Goal: Task Accomplishment & Management: Complete application form

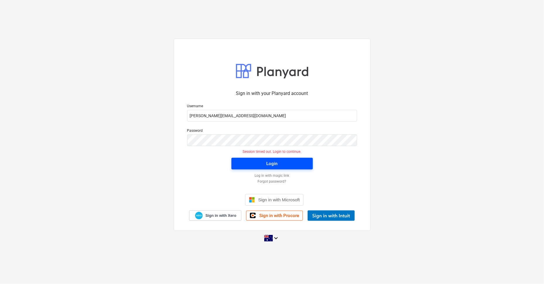
click at [284, 167] on span "Login" at bounding box center [271, 164] width 67 height 8
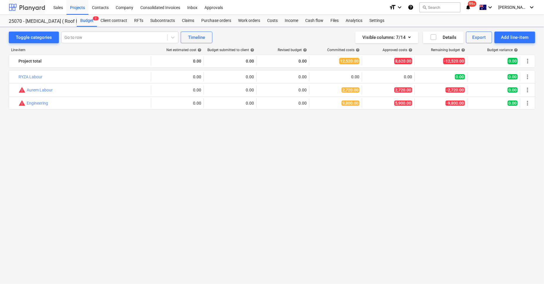
click at [31, 4] on div at bounding box center [27, 7] width 36 height 15
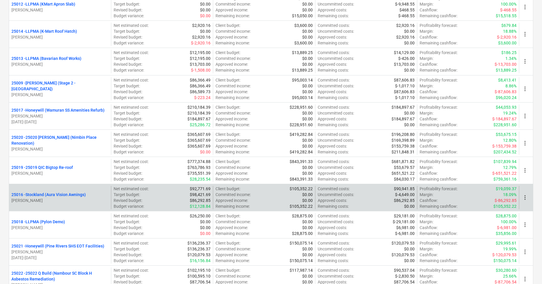
scroll to position [366, 0]
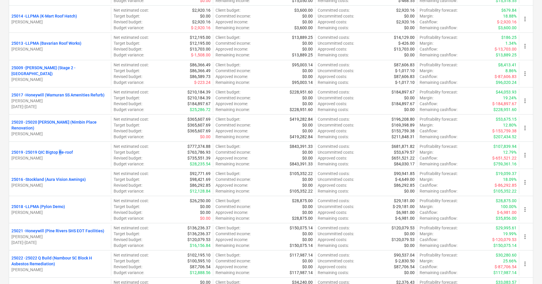
click at [61, 152] on p "25019 - 25019 QIC Bigtop Re-roof" at bounding box center [41, 153] width 61 height 6
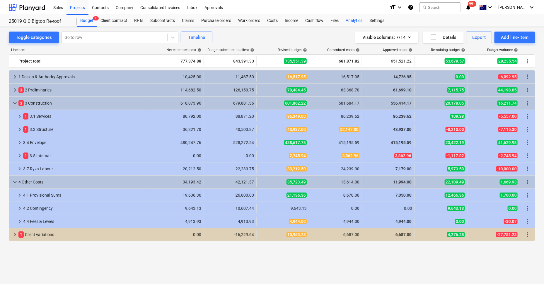
click at [357, 20] on div "Analytics" at bounding box center [354, 21] width 24 height 12
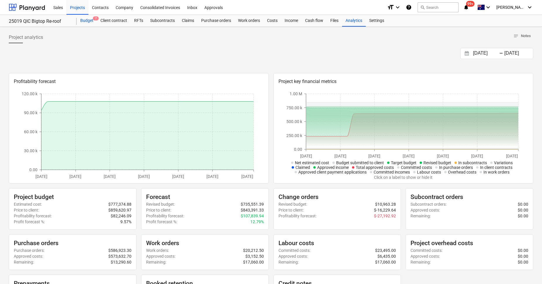
click at [90, 18] on div "Budget 7" at bounding box center [87, 21] width 20 height 12
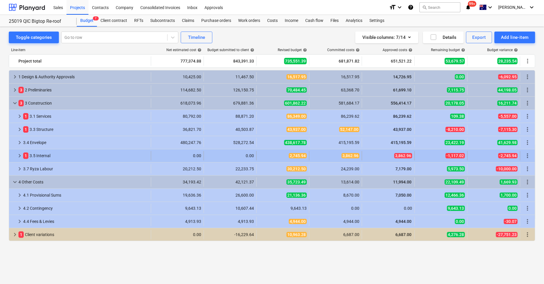
click at [40, 156] on div "1 3.5 Internal" at bounding box center [85, 155] width 125 height 9
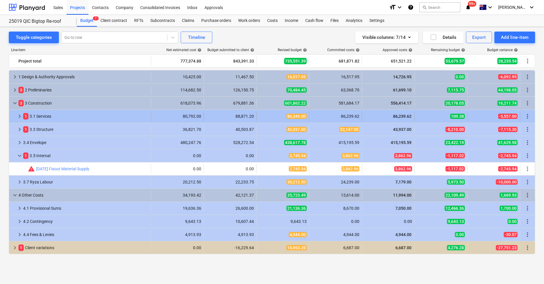
click at [48, 111] on div "keyboard_arrow_right 1 3.1 Services 80,792.00 88,871.20 86,349.00 86,239.62 86,…" at bounding box center [271, 116] width 525 height 13
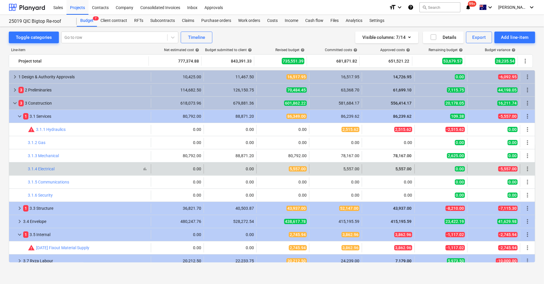
click at [143, 170] on span "bar_chart" at bounding box center [145, 169] width 5 height 5
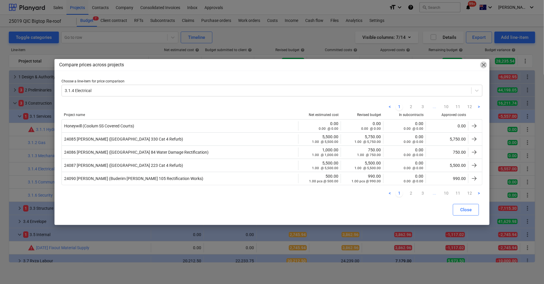
click at [485, 66] on span "close" at bounding box center [483, 64] width 7 height 7
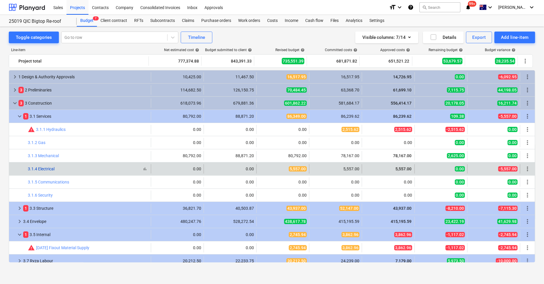
click at [51, 167] on link "3.1.4 Electrical" at bounding box center [41, 169] width 27 height 5
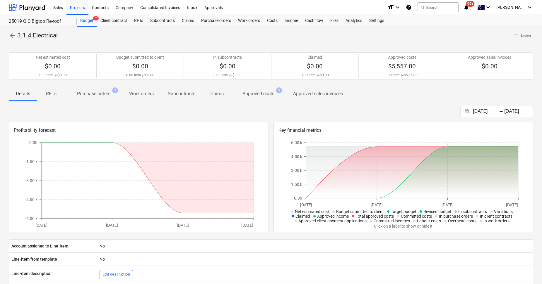
click at [269, 97] on p "Approved costs" at bounding box center [258, 93] width 32 height 7
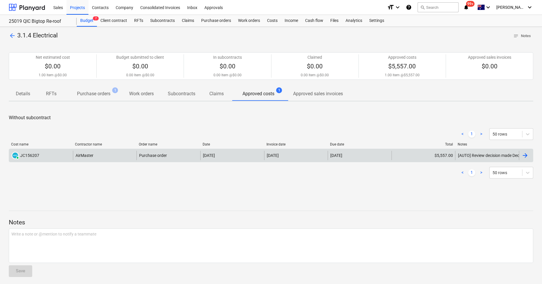
click at [114, 154] on div "AirMaster" at bounding box center [105, 155] width 64 height 9
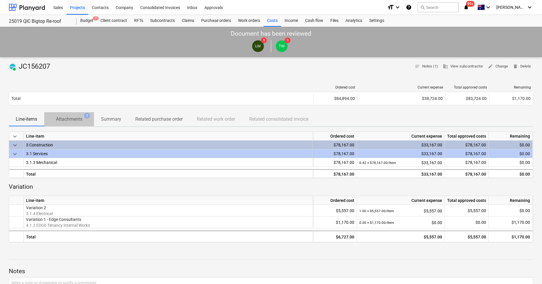
click at [82, 121] on p "Attachments" at bounding box center [69, 119] width 26 height 7
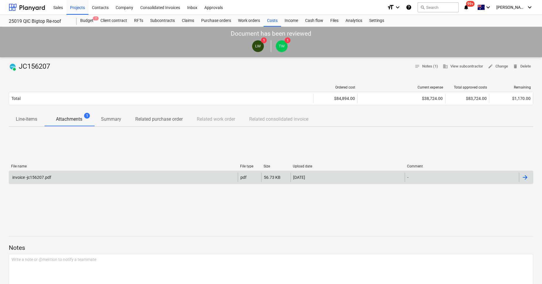
click at [65, 174] on div "invoice -jc156207.pdf" at bounding box center [123, 177] width 229 height 9
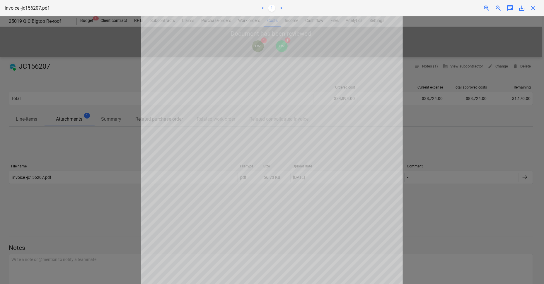
scroll to position [102, 0]
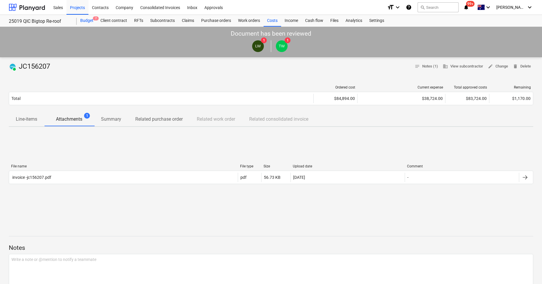
click at [82, 20] on div "Budget 7" at bounding box center [87, 21] width 20 height 12
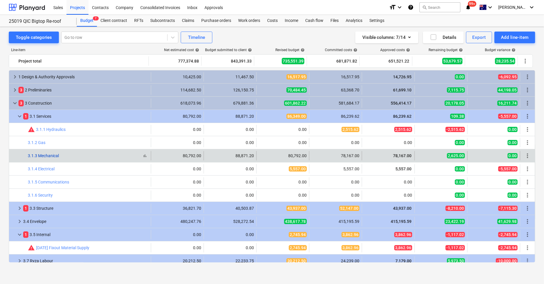
click at [48, 154] on link "3.1.3 Mechanical" at bounding box center [43, 156] width 31 height 5
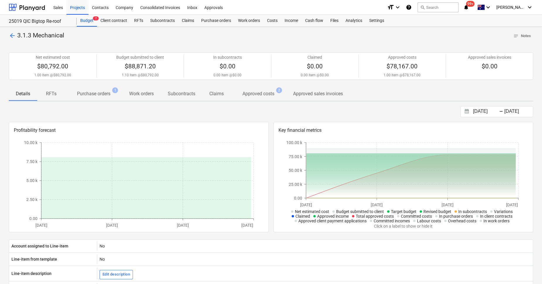
click at [271, 94] on p "Approved costs" at bounding box center [258, 93] width 32 height 7
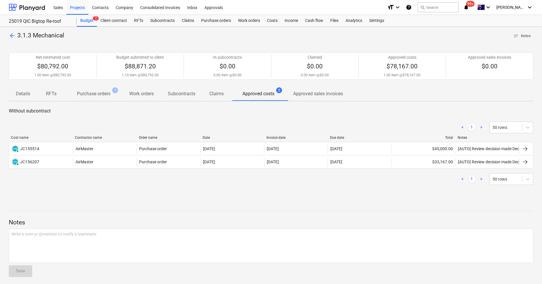
click at [107, 95] on p "Purchase orders" at bounding box center [93, 93] width 33 height 7
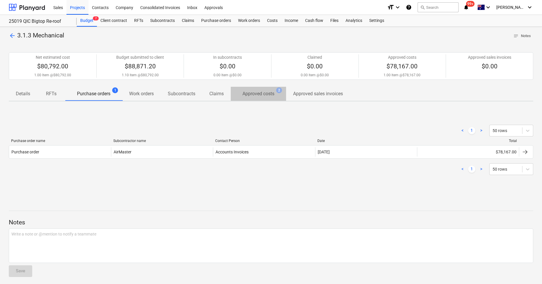
click at [268, 97] on p "Approved costs" at bounding box center [258, 93] width 32 height 7
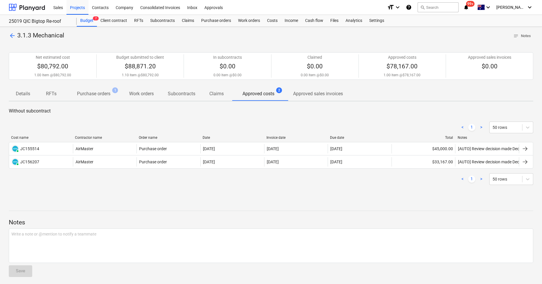
click at [13, 36] on span "arrow_back" at bounding box center [12, 35] width 7 height 7
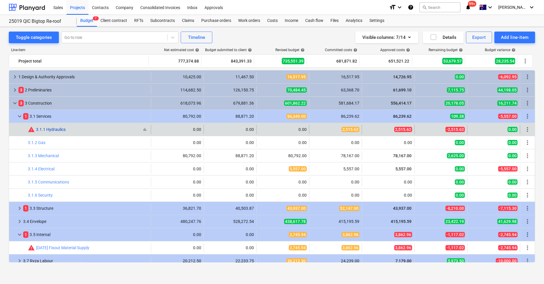
click at [42, 129] on link "3.1.1 Hydraulics" at bounding box center [51, 129] width 30 height 5
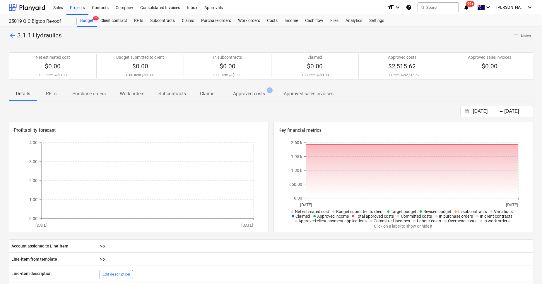
click at [238, 97] on p "Approved costs" at bounding box center [249, 93] width 32 height 7
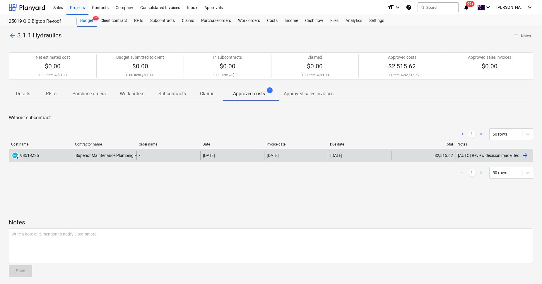
click at [102, 154] on div "Superior Maintenance Plumbing Pty Ltd" at bounding box center [105, 155] width 64 height 9
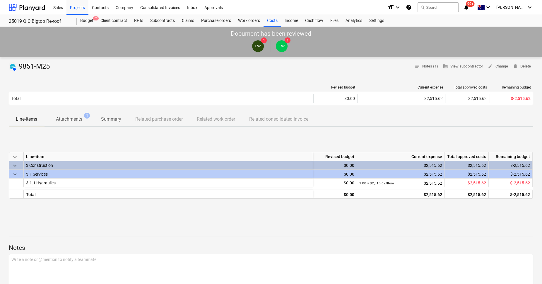
click at [69, 118] on p "Attachments" at bounding box center [69, 119] width 26 height 7
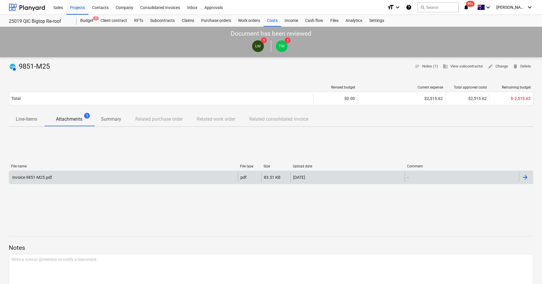
click at [67, 181] on div "Invoice 9851-M25.pdf" at bounding box center [123, 177] width 229 height 9
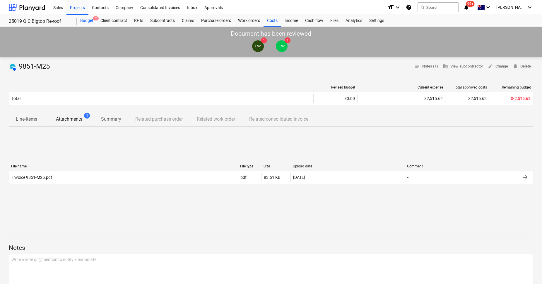
click at [92, 22] on div "Budget 7" at bounding box center [87, 21] width 20 height 12
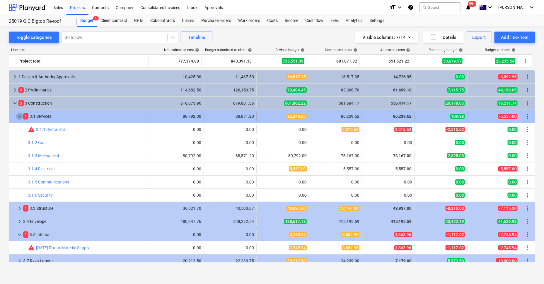
click at [20, 117] on span "keyboard_arrow_down" at bounding box center [19, 116] width 7 height 7
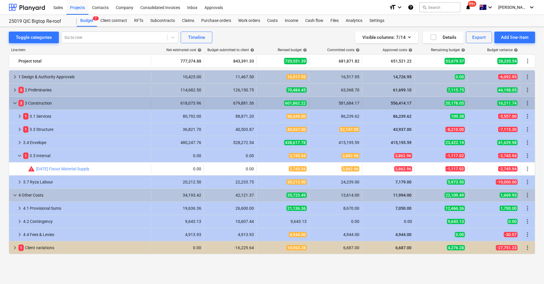
click at [15, 102] on span "keyboard_arrow_down" at bounding box center [14, 103] width 7 height 7
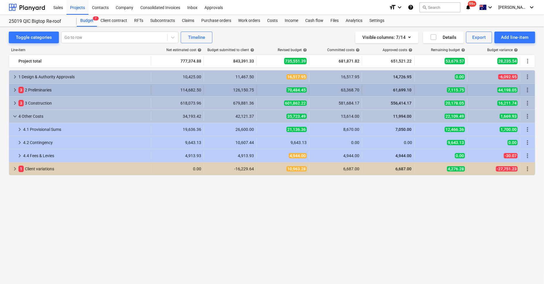
click at [16, 85] on div "keyboard_arrow_right 3 2 Preliminaries 114,682.50 126,150.75 70,484.45 63,368.7…" at bounding box center [271, 90] width 525 height 13
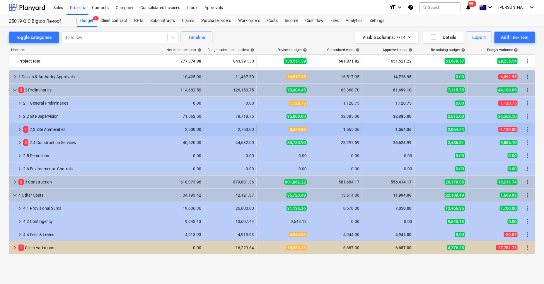
click at [20, 128] on span "keyboard_arrow_right" at bounding box center [19, 129] width 7 height 7
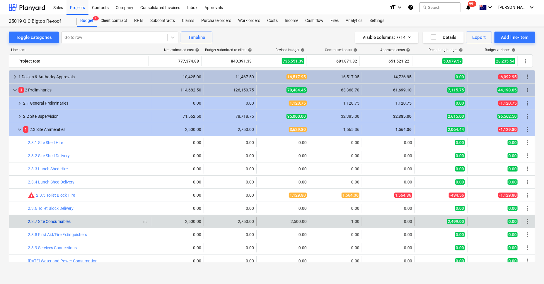
click at [68, 223] on link "2.3.7 Site Consumables" at bounding box center [49, 222] width 43 height 5
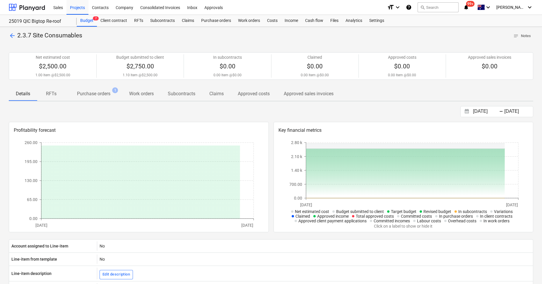
click at [98, 91] on p "Purchase orders" at bounding box center [93, 93] width 33 height 7
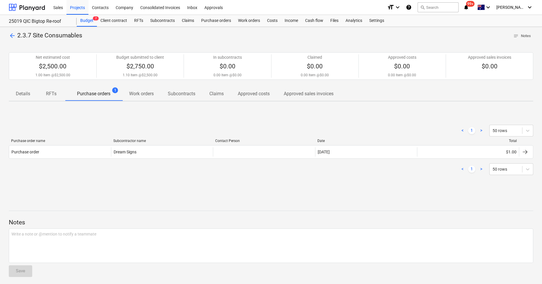
click at [12, 35] on span "arrow_back" at bounding box center [12, 35] width 7 height 7
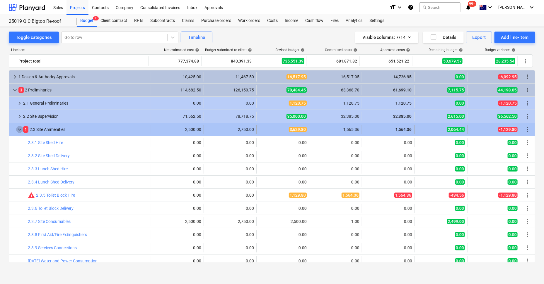
click at [19, 127] on span "keyboard_arrow_down" at bounding box center [19, 129] width 7 height 7
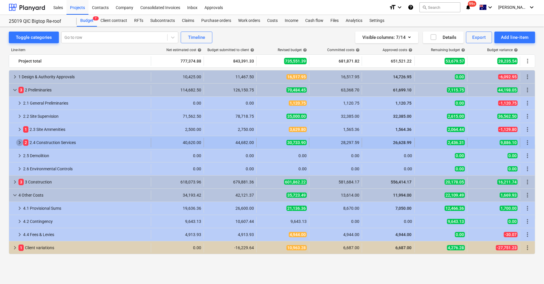
click at [18, 143] on span "keyboard_arrow_right" at bounding box center [19, 142] width 7 height 7
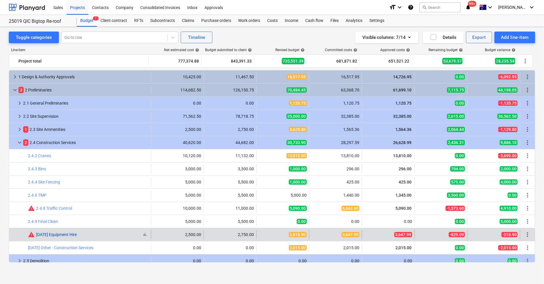
click at [51, 234] on link "[DATE] Equipment Hire" at bounding box center [56, 235] width 41 height 5
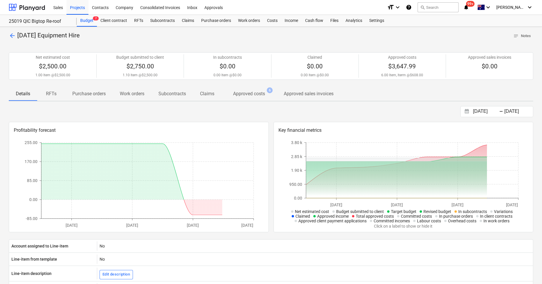
click at [259, 96] on p "Approved costs" at bounding box center [249, 93] width 32 height 7
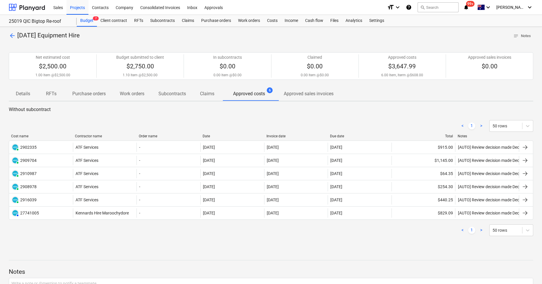
click at [13, 32] on span "arrow_back" at bounding box center [12, 35] width 7 height 7
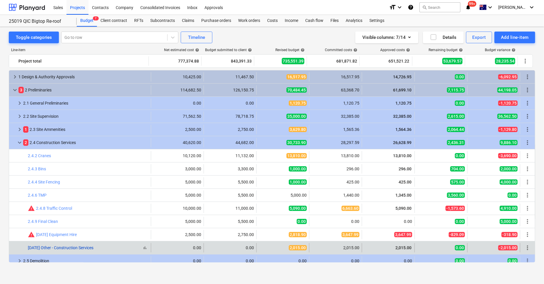
click at [76, 246] on link "[DATE] Other - Construction Services" at bounding box center [61, 248] width 66 height 5
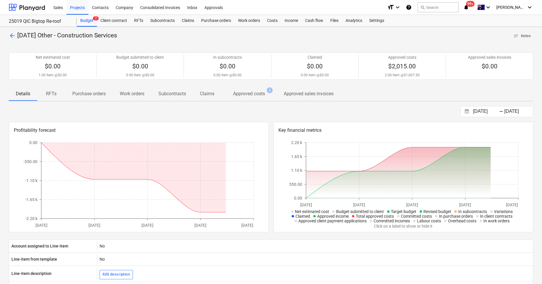
click at [250, 95] on p "Approved costs" at bounding box center [249, 93] width 32 height 7
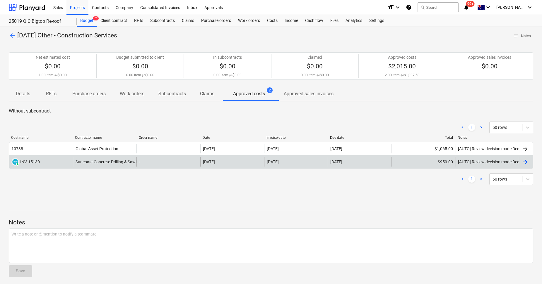
click at [41, 163] on div "PAID INV-15130" at bounding box center [41, 161] width 64 height 9
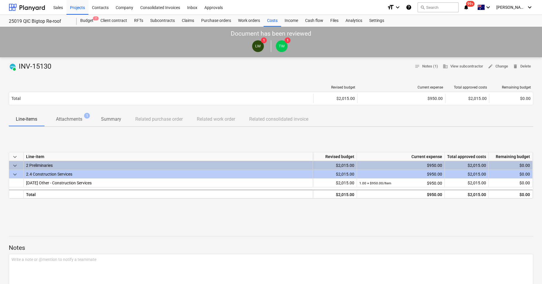
click at [66, 117] on p "Attachments" at bounding box center [69, 119] width 26 height 7
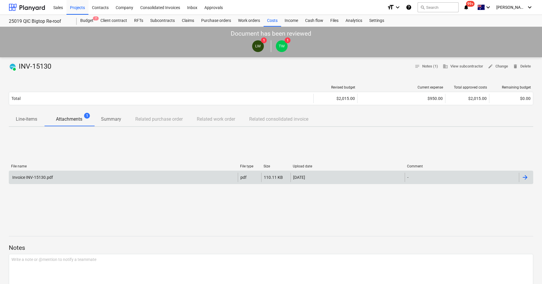
click at [87, 174] on div "Invoice INV-15130.pdf" at bounding box center [123, 177] width 229 height 9
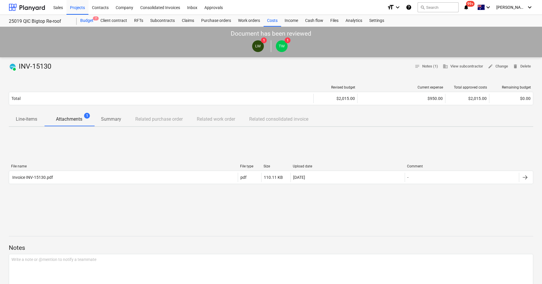
click at [90, 23] on div "Budget 7" at bounding box center [87, 21] width 20 height 12
click at [78, 10] on div "Projects" at bounding box center [77, 7] width 22 height 15
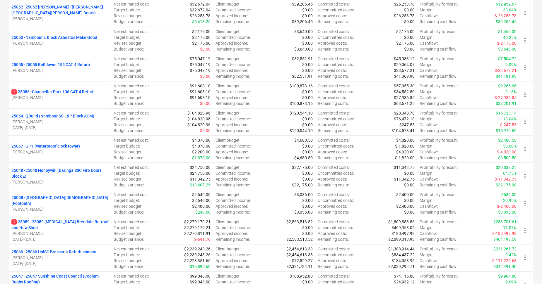
scroll to position [1281, 0]
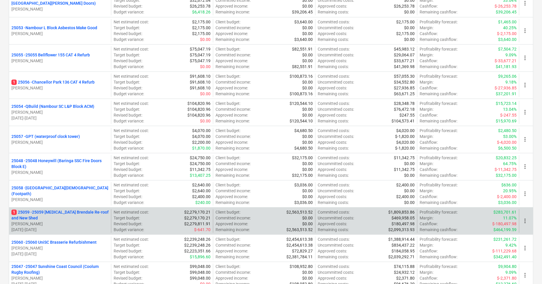
click at [90, 215] on p "1 25059 - 25059 [MEDICAL_DATA] Brendale Re-roof and New Shed" at bounding box center [59, 216] width 97 height 12
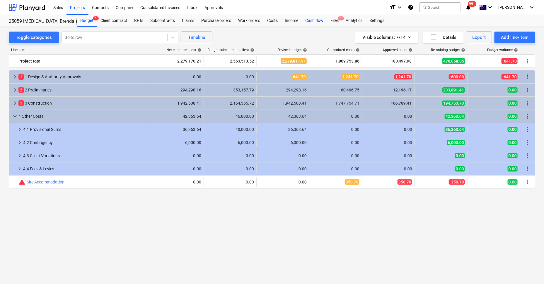
click at [317, 23] on div "Cash flow" at bounding box center [313, 21] width 25 height 12
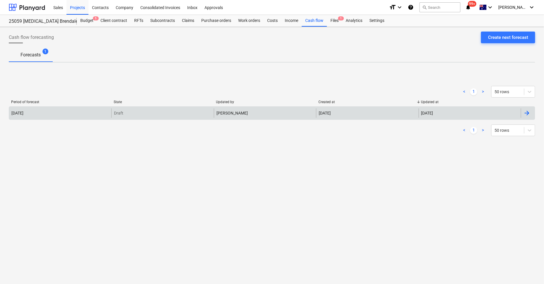
click at [122, 115] on p "Draft" at bounding box center [118, 113] width 9 height 6
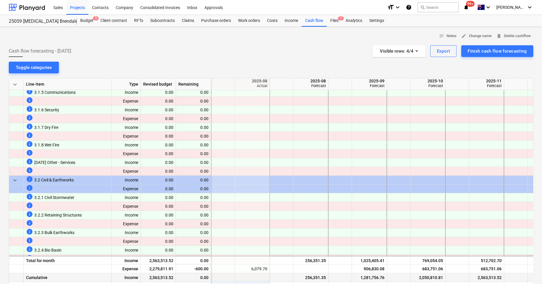
scroll to position [914, 58]
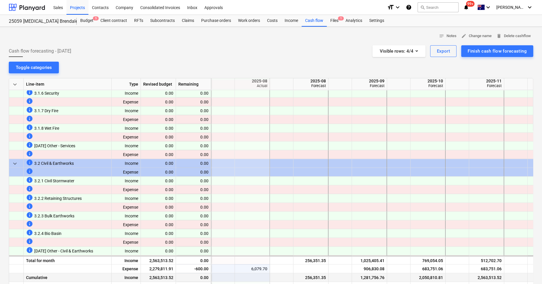
click at [399, 275] on div at bounding box center [398, 278] width 23 height 9
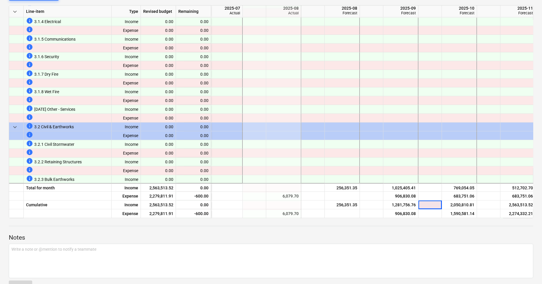
scroll to position [878, 24]
drag, startPoint x: 40, startPoint y: 219, endPoint x: 97, endPoint y: 227, distance: 57.3
click at [97, 227] on div "Notes Write a note or @mention to notify a teammate ﻿ Save" at bounding box center [271, 258] width 524 height 79
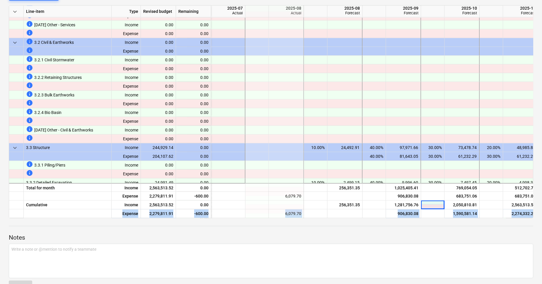
drag, startPoint x: 104, startPoint y: 215, endPoint x: 104, endPoint y: 220, distance: 5.0
click at [104, 220] on div "notes Notes edit Change name delete Delete cashflow Cash flow forecasting - [DA…" at bounding box center [271, 128] width 542 height 348
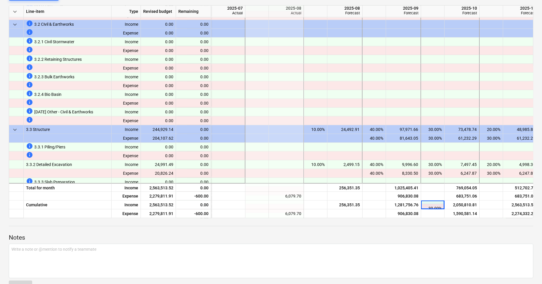
click at [88, 227] on div "Notes Write a note or @mention to notify a teammate ﻿ Save" at bounding box center [271, 258] width 524 height 79
click at [64, 226] on div at bounding box center [271, 226] width 524 height 0
click at [50, 214] on div at bounding box center [68, 214] width 88 height 9
click at [117, 242] on div at bounding box center [271, 243] width 524 height 2
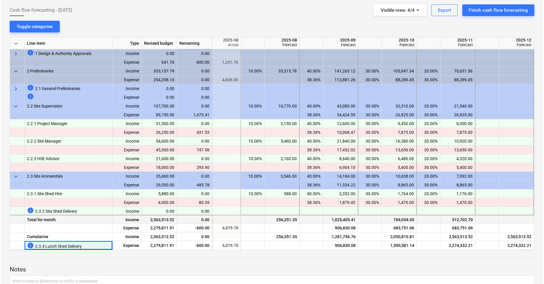
scroll to position [0, 0]
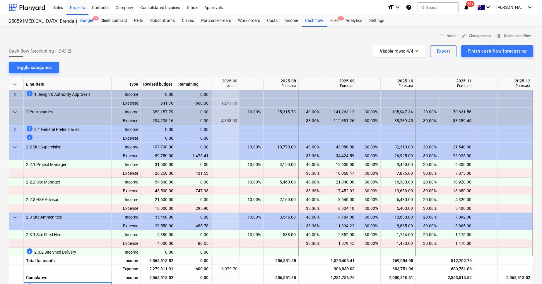
click at [88, 20] on div "Budget 5" at bounding box center [87, 21] width 20 height 12
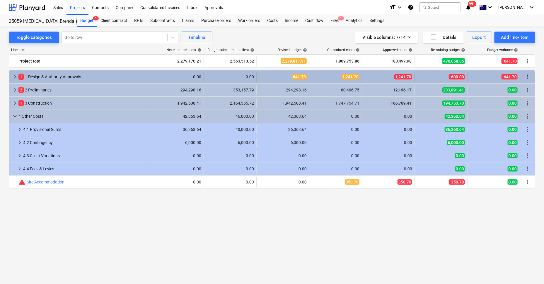
click at [70, 75] on div "1 1 Design & Authority Approvals" at bounding box center [83, 76] width 130 height 9
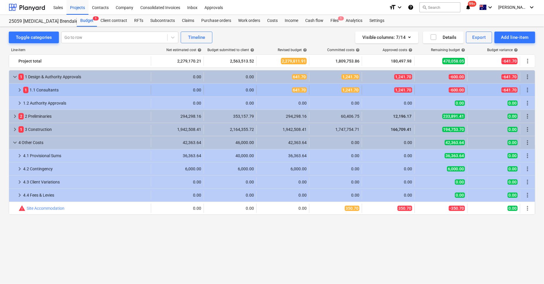
click at [64, 87] on div "1 1.1 Consultants" at bounding box center [85, 89] width 125 height 9
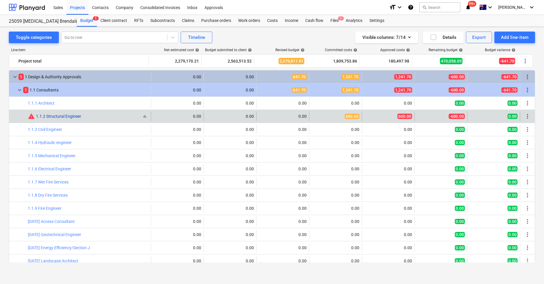
click at [66, 115] on link "1.1.2 Structural Engineer" at bounding box center [58, 116] width 45 height 5
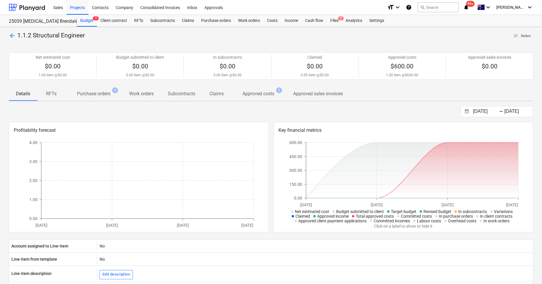
click at [102, 95] on p "Purchase orders" at bounding box center [93, 93] width 33 height 7
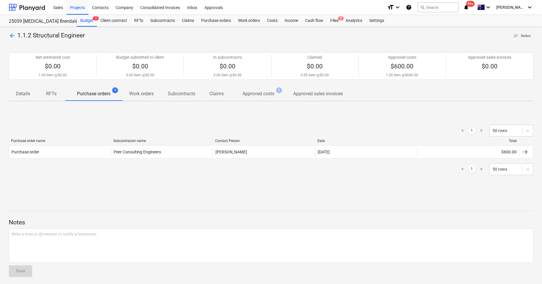
click at [102, 95] on p "Purchase orders" at bounding box center [93, 93] width 33 height 7
click at [12, 36] on span "arrow_back" at bounding box center [12, 35] width 7 height 7
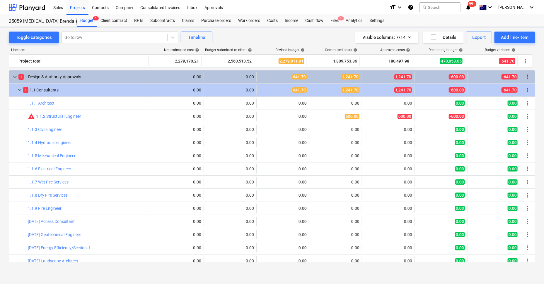
click at [12, 36] on button "Toggle categories" at bounding box center [34, 38] width 50 height 12
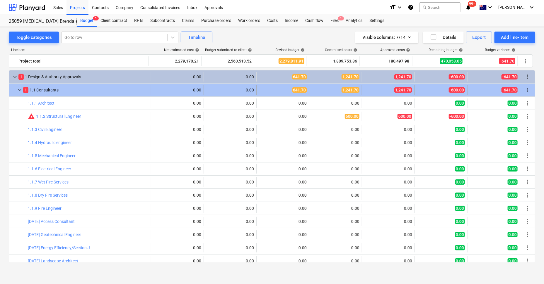
click at [19, 89] on span "keyboard_arrow_down" at bounding box center [19, 90] width 7 height 7
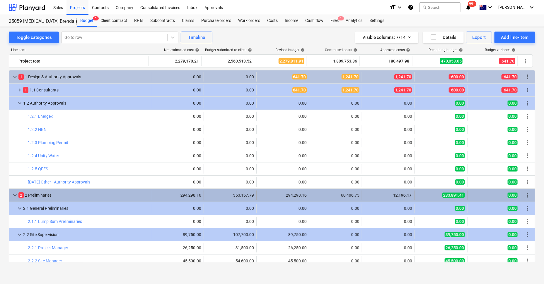
click at [11, 191] on div "keyboard_arrow_down 2 2 Preliminaries" at bounding box center [80, 195] width 142 height 9
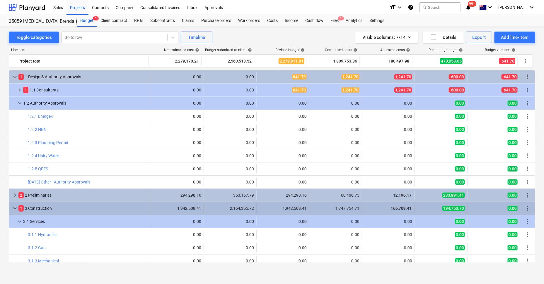
click at [15, 207] on span "keyboard_arrow_down" at bounding box center [14, 208] width 7 height 7
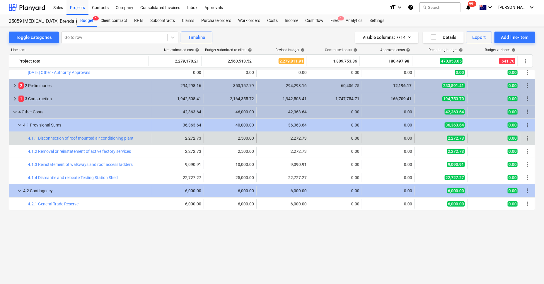
scroll to position [36, 0]
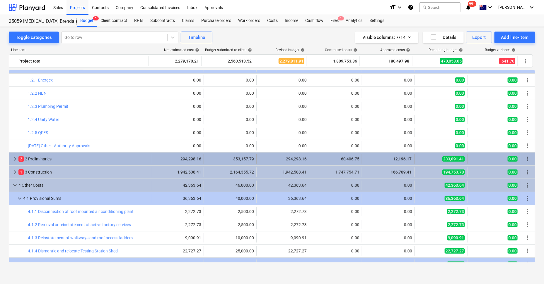
click at [14, 156] on span "keyboard_arrow_right" at bounding box center [14, 159] width 7 height 7
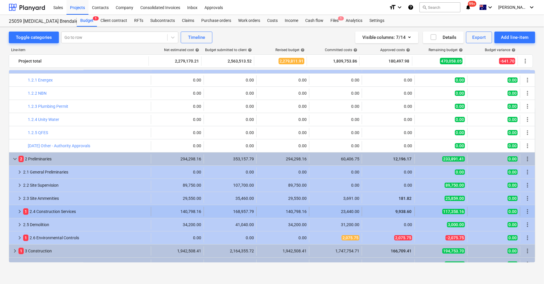
click at [21, 208] on div "keyboard_arrow_right" at bounding box center [19, 211] width 7 height 9
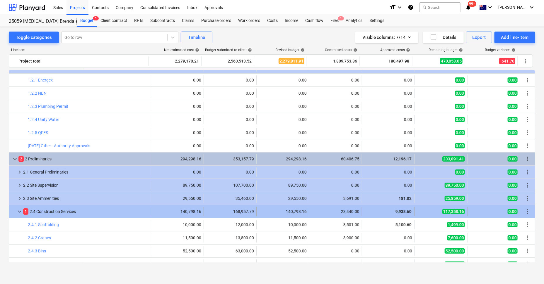
click at [19, 209] on span "keyboard_arrow_down" at bounding box center [19, 211] width 7 height 7
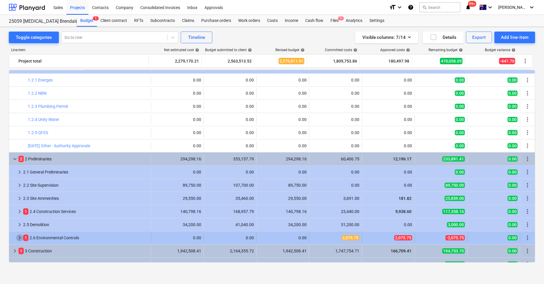
click at [20, 239] on span "keyboard_arrow_right" at bounding box center [19, 238] width 7 height 7
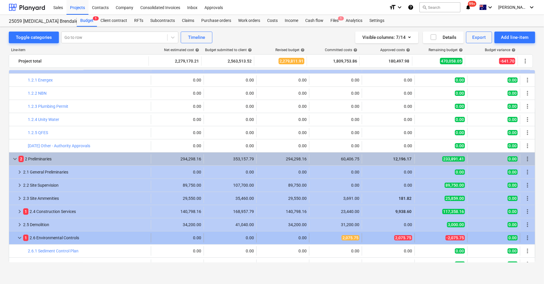
click at [47, 236] on div "1 2.6 Environmental Controls" at bounding box center [85, 238] width 125 height 9
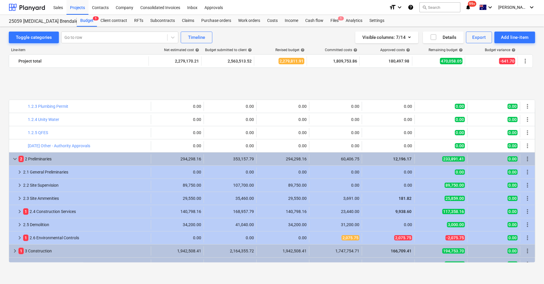
scroll to position [110, 0]
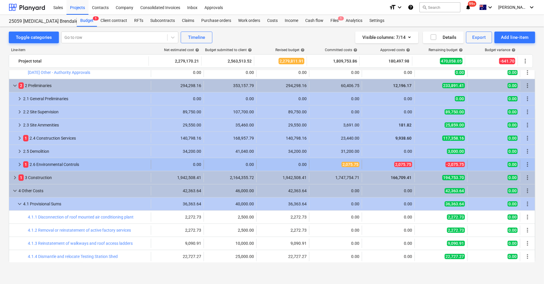
click at [76, 165] on div "1 2.6 Environmental Controls" at bounding box center [85, 164] width 125 height 9
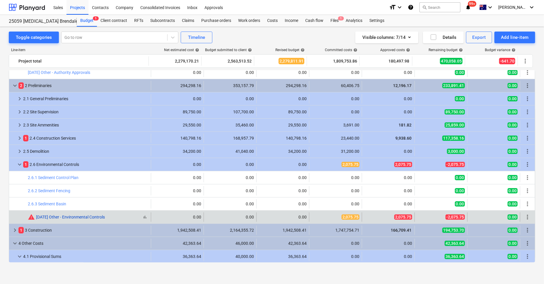
click at [100, 217] on link "[DATE] Other - Environmental Controls" at bounding box center [70, 217] width 69 height 5
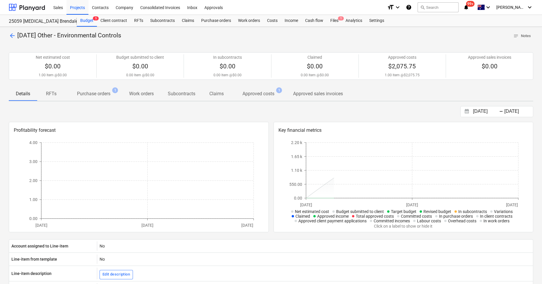
click at [264, 94] on p "Approved costs" at bounding box center [258, 93] width 32 height 7
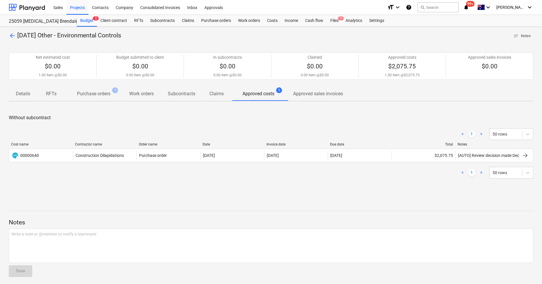
click at [16, 37] on span "arrow_back" at bounding box center [12, 35] width 7 height 7
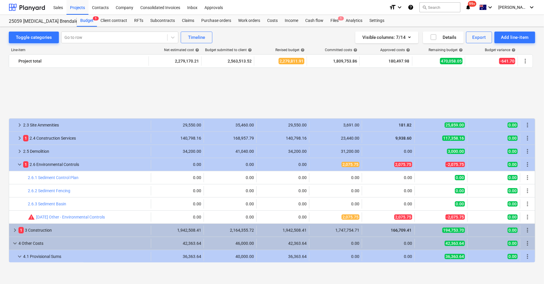
scroll to position [183, 0]
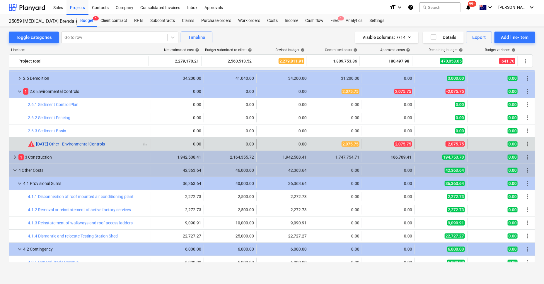
click at [67, 144] on link "[DATE] Other - Environmental Controls" at bounding box center [70, 144] width 69 height 5
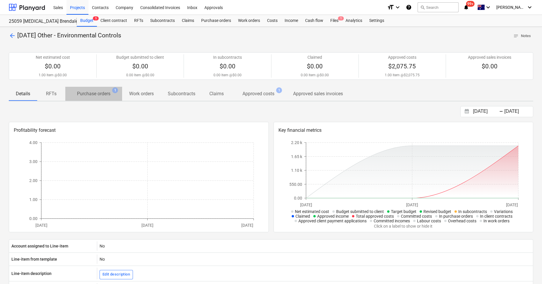
click at [102, 94] on p "Purchase orders" at bounding box center [93, 93] width 33 height 7
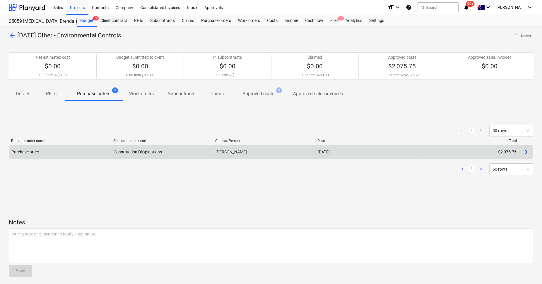
click at [115, 150] on div "Construction Dilapidations" at bounding box center [162, 152] width 102 height 9
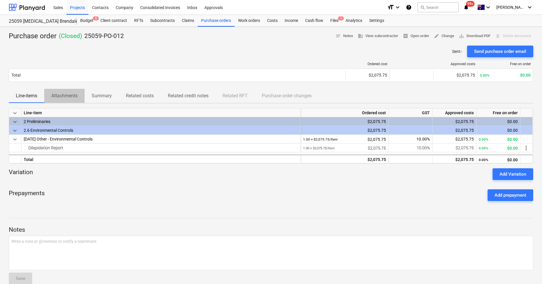
click at [58, 96] on p "Attachments" at bounding box center [64, 95] width 26 height 7
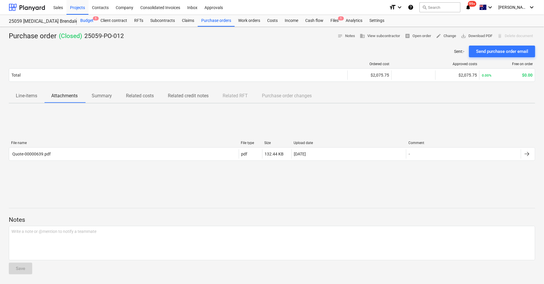
click at [82, 21] on div "Budget 5" at bounding box center [87, 21] width 20 height 12
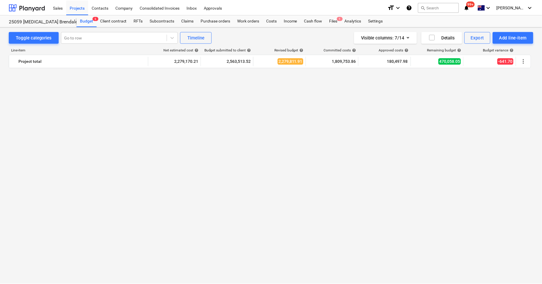
scroll to position [268, 0]
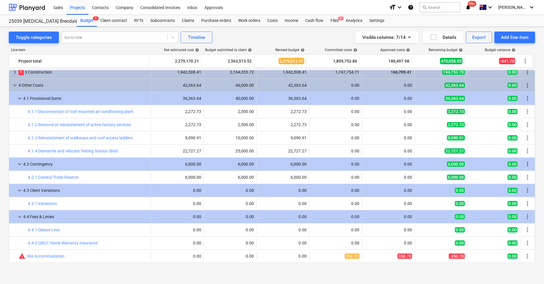
click at [6, 155] on div "Toggle categories Go to row Timeline Visible columns : 7/14 Details Export Add …" at bounding box center [272, 151] width 544 height 248
click at [154, 271] on div "Toggle categories Go to row Timeline Visible columns : 7/14 Details Export Add …" at bounding box center [272, 151] width 544 height 248
click at [34, 279] on div "Toggle categories Go to row Timeline Visible columns : 7/14 Details Export Add …" at bounding box center [272, 156] width 544 height 258
click at [27, 4] on div at bounding box center [27, 7] width 36 height 15
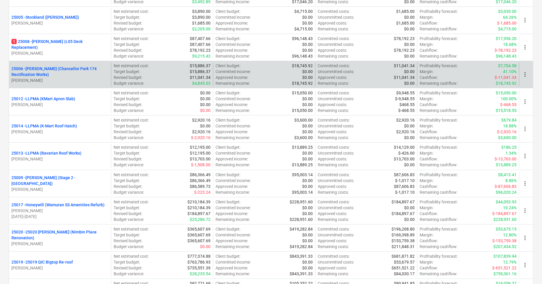
scroll to position [292, 0]
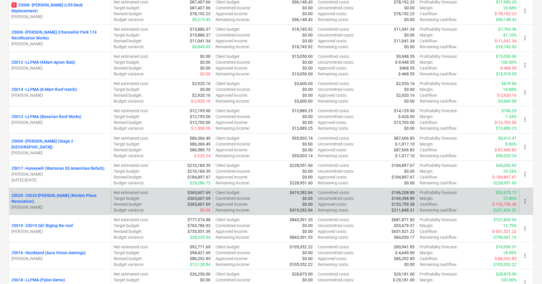
click at [54, 200] on p "25020 - 25020 [PERSON_NAME] (Nimbin Place Renovation)" at bounding box center [59, 199] width 97 height 12
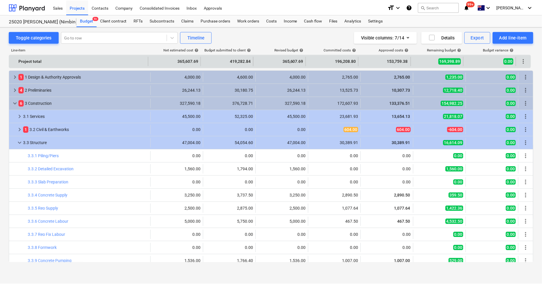
scroll to position [232, 0]
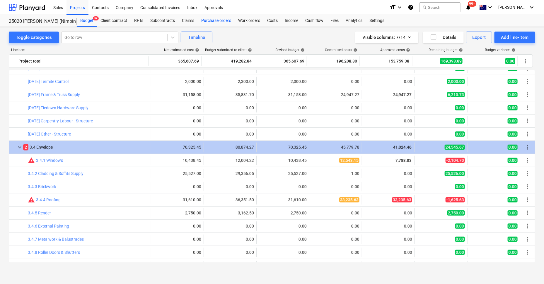
click at [220, 19] on div "Purchase orders" at bounding box center [216, 21] width 37 height 12
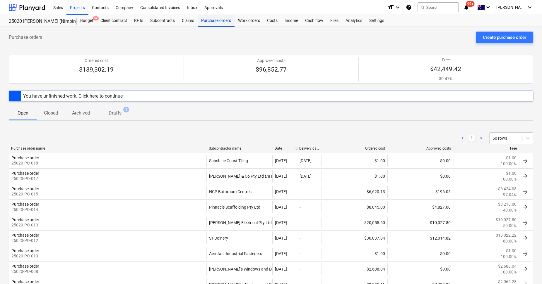
click at [217, 18] on div "Purchase orders" at bounding box center [216, 21] width 37 height 12
click at [487, 37] on div "Create purchase order" at bounding box center [504, 38] width 43 height 8
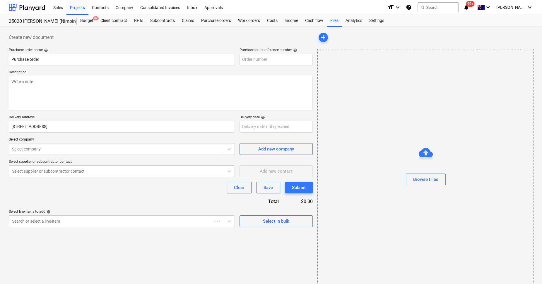
type textarea "x"
type input "25020-PO-020"
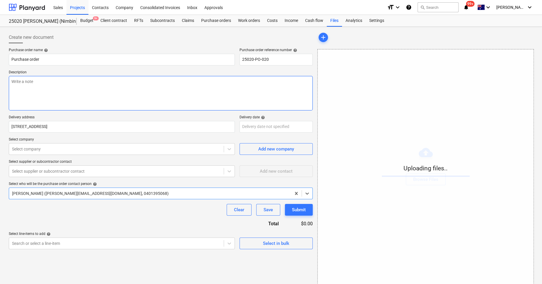
click at [44, 82] on textarea at bounding box center [161, 93] width 304 height 35
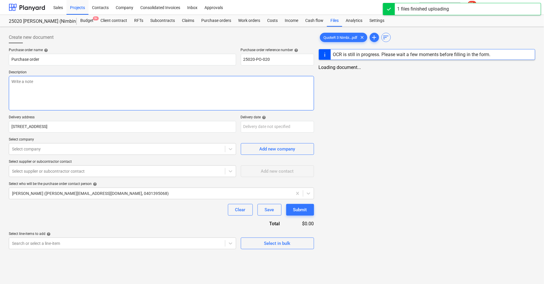
type textarea "x"
type textarea "s"
type textarea "x"
type textarea "su"
type textarea "x"
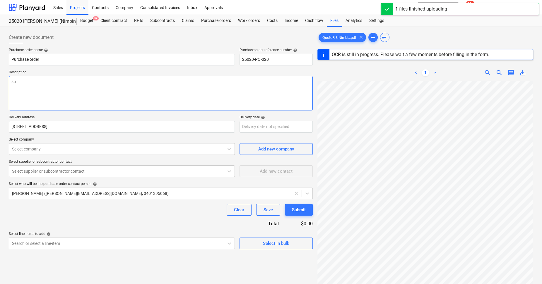
type textarea "sup"
type textarea "x"
type textarea "supp"
type textarea "x"
type textarea "suppl"
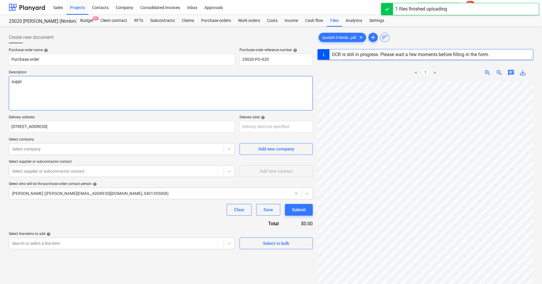
type textarea "x"
type textarea "supply"
type textarea "x"
type textarea "supply"
type textarea "x"
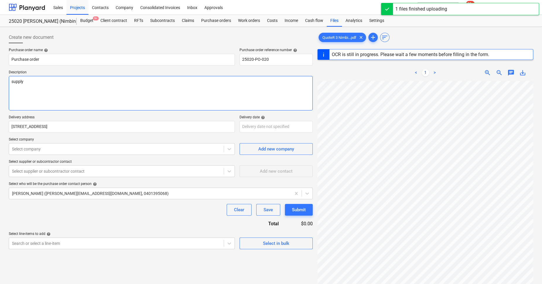
type textarea "supply a"
type textarea "x"
type textarea "supply an"
type textarea "x"
type textarea "supply and"
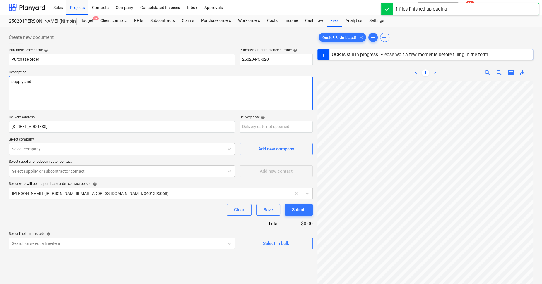
type textarea "x"
type textarea "supply and"
type textarea "x"
type textarea "supply and i"
type textarea "x"
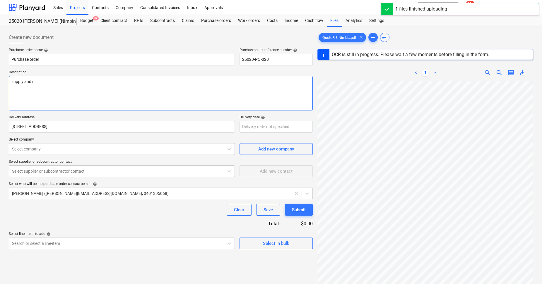
type textarea "supply and in"
type textarea "x"
type textarea "supply and ins"
type textarea "x"
type textarea "supply and inst"
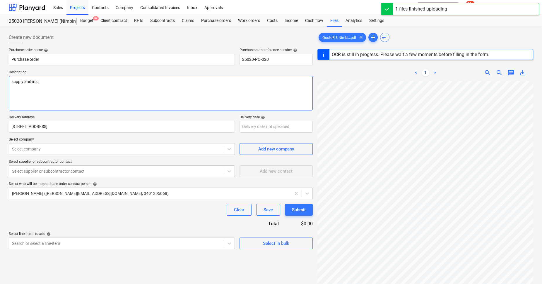
type textarea "x"
type textarea "supply and insta"
type textarea "x"
type textarea "supply and instal"
type textarea "x"
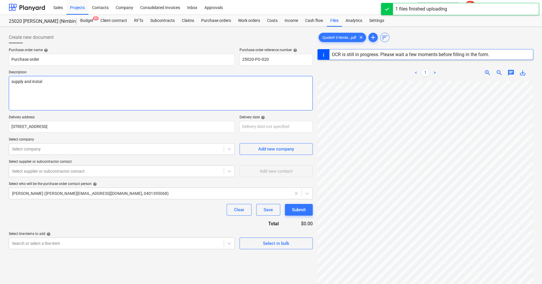
type textarea "supply and install"
type textarea "x"
type textarea "supply and install"
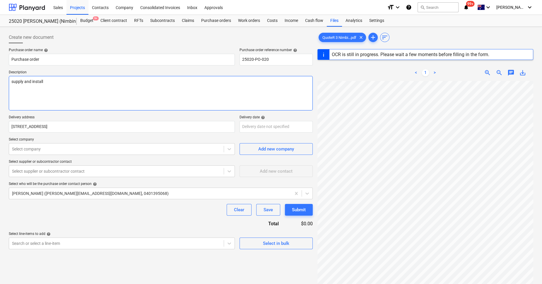
type textarea "x"
type textarea "supply and install u"
type textarea "x"
type textarea "supply and install und"
type textarea "x"
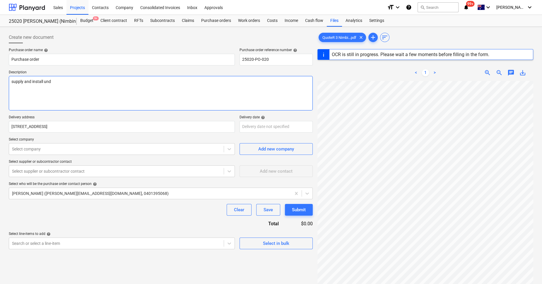
type textarea "supply and install unde"
type textarea "x"
type textarea "supply and install under"
type textarea "x"
type textarea "supply and install underl"
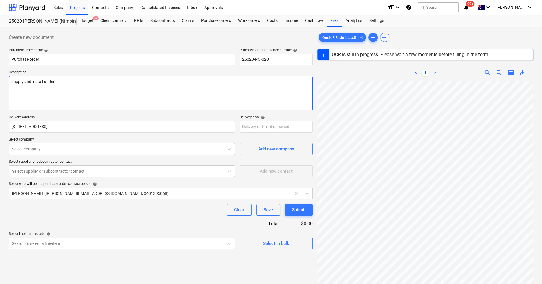
type textarea "x"
type textarea "supply and install underla"
type textarea "x"
type textarea "supply and install underlay"
type textarea "x"
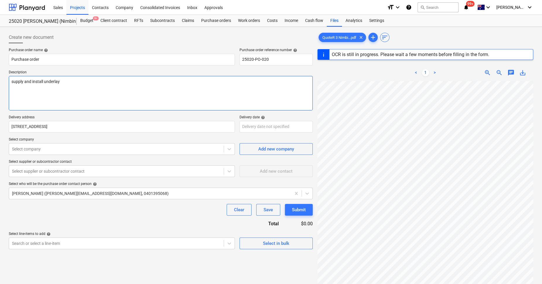
type textarea "supply and install underlay"
type textarea "x"
type textarea "supply and install underlay a"
type textarea "x"
type textarea "supply and install underlay and"
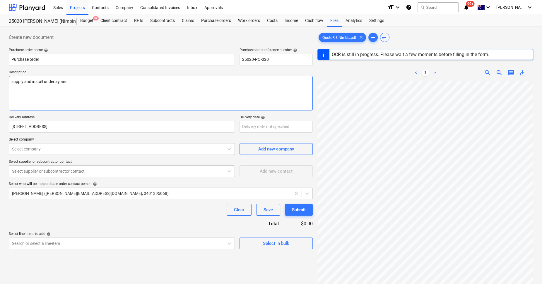
type textarea "x"
type textarea "supply and install underlay and"
type textarea "x"
type textarea "supply and install underlay and c"
type textarea "x"
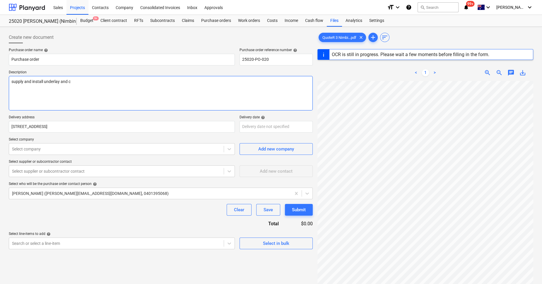
type textarea "supply and install underlay and ca"
type textarea "x"
type textarea "supply and install underlay and car"
type textarea "x"
type textarea "supply and install underlay and carp"
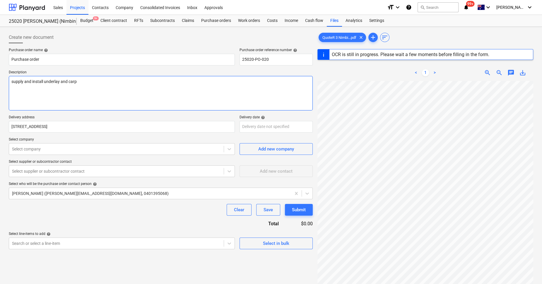
type textarea "x"
type textarea "supply and install underlay and carpe"
type textarea "x"
type textarea "supply and install underlay and carpet"
type textarea "x"
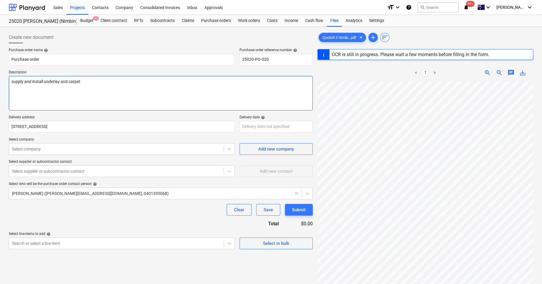
type textarea "supply and install underlay and carpet"
type textarea "x"
type textarea "supply and install underlay and carpet a"
type textarea "x"
type textarea "supply and install underlay and carpet as"
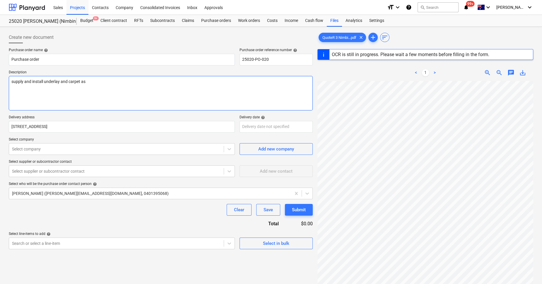
type textarea "x"
type textarea "supply and install underlay and carpet as"
type textarea "x"
type textarea "supply and install underlay and carpet as p"
type textarea "x"
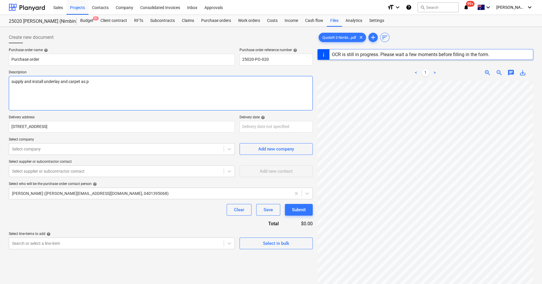
type textarea "supply and install underlay and carpet as pe"
type textarea "x"
type textarea "supply and install underlay and carpet as per"
type textarea "x"
type textarea "supply and install underlay and carpet as per"
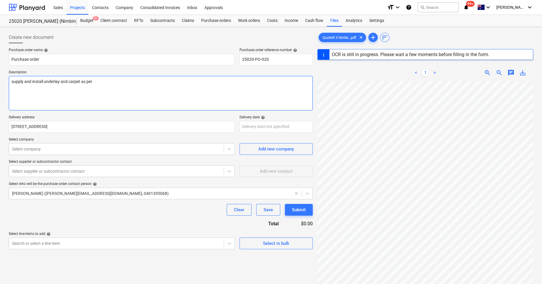
type textarea "x"
type textarea "supply and install underlay and carpet as per q"
type textarea "x"
type textarea "supply and install underlay and carpet as per qu"
type textarea "x"
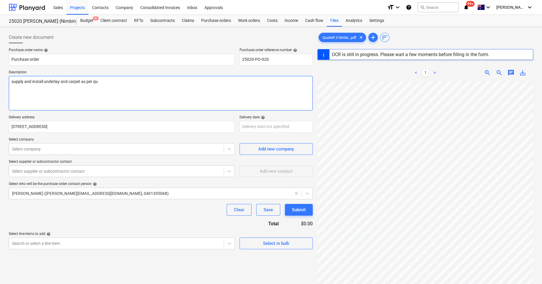
type textarea "supply and install underlay and carpet as per quo"
type textarea "x"
type textarea "supply and install underlay and carpet as per quot"
type textarea "x"
type textarea "supply and install underlay and carpet as per quote"
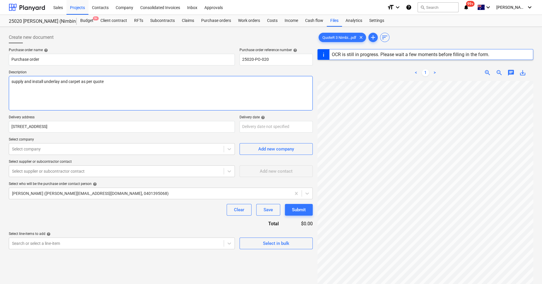
type textarea "x"
type textarea "supply and install underlay and carpet as per quote"
type textarea "x"
type textarea "supply and install underlay and carpet as per quote ;"
type textarea "x"
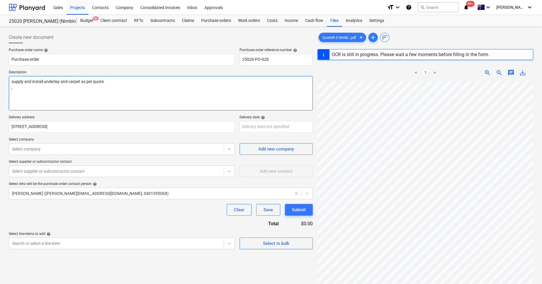
type textarea "supply and install underlay and carpet as per quote ;"
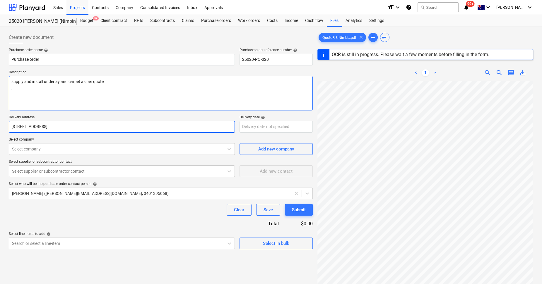
type textarea "x"
type textarea "supply and install underlay and carpet as per quote ; 0"
type textarea "x"
type textarea "supply and install underlay and carpet as per quote ; 00"
type textarea "x"
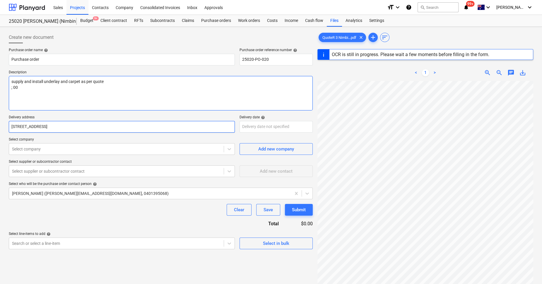
type textarea "supply and install underlay and carpet as per quote ; 000"
type textarea "x"
type textarea "supply and install underlay and carpet as per quote 000"
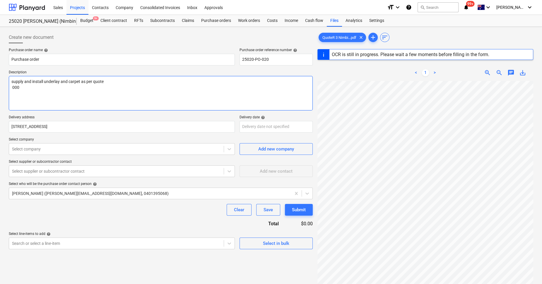
click at [102, 82] on textarea "supply and install underlay and carpet as per quote 000" at bounding box center [161, 93] width 304 height 35
type textarea "x"
type textarea "supply and install underlay and carpet as per quote: 000"
click at [41, 92] on textarea "supply and install underlay and carpet as per quote: 000" at bounding box center [161, 93] width 304 height 35
type textarea "x"
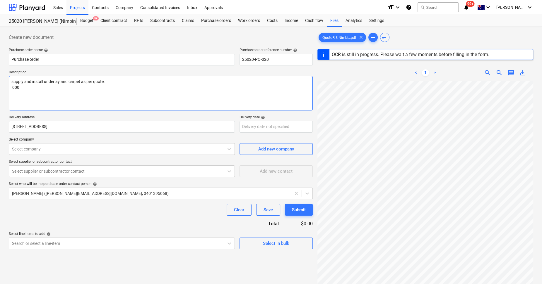
type textarea "supply and install underlay and carpet as per quote: 0004"
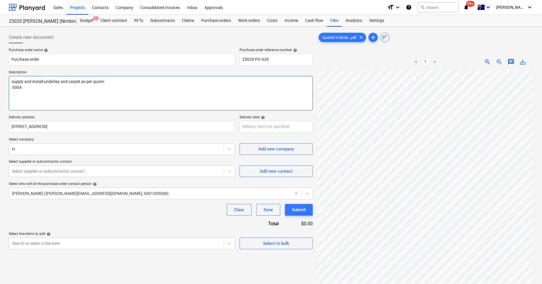
type textarea "x"
type textarea "supply and install underlay and carpet as per quote: 00042"
type textarea "x"
type textarea "supply and install underlay and carpet as per quote: 000425"
type textarea "x"
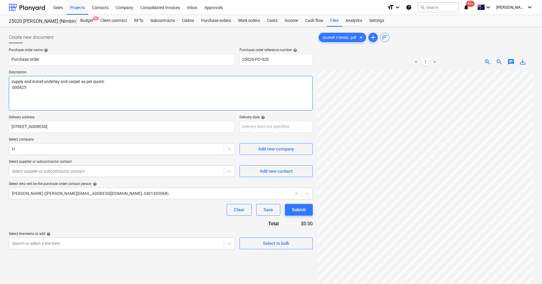
type textarea "supply and install underlay and carpet as per quote: 0004250"
type textarea "x"
type textarea "supply and install underlay and carpet as per quote: 00042501"
type textarea "x"
type textarea "supply and install underlay and carpet as per quote: 00042501"
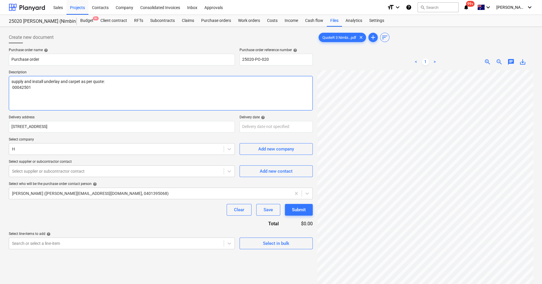
type textarea "x"
type textarea "supply and install underlay and carpet as per quote: 00042501 d"
type textarea "x"
type textarea "supply and install underlay and carpet as per quote: 00042501 da"
type textarea "x"
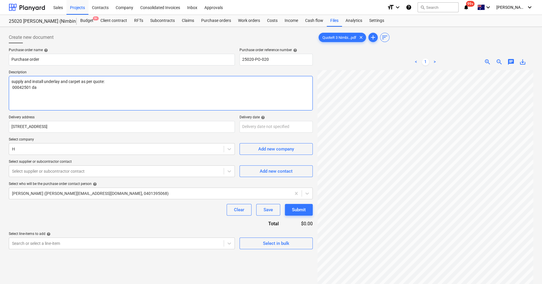
type textarea "supply and install underlay and carpet as per quote: 00042501 dat"
type textarea "x"
type textarea "supply and install underlay and carpet as per quote: 00042501 date"
type textarea "x"
type textarea "supply and install underlay and carpet as per quote: 00042501 dated"
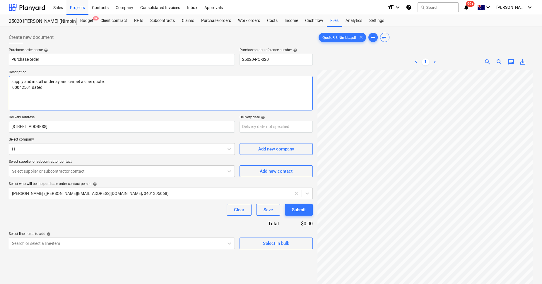
type textarea "x"
type textarea "supply and install underlay and carpet as per quote: 00042501 dated"
type textarea "x"
type textarea "supply and install underlay and carpet as per quote: 00042501 dated 5"
type textarea "x"
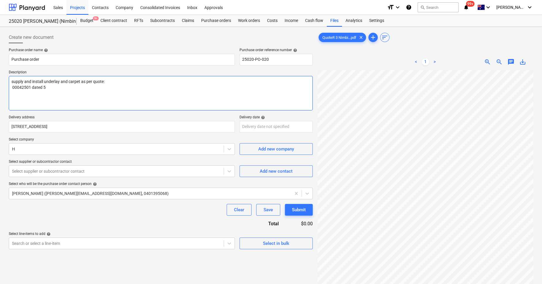
type textarea "supply and install underlay and carpet as per quote: 00042501 dated 5/"
type textarea "x"
type textarea "supply and install underlay and carpet as per quote: 00042501 dated 5/0"
type textarea "x"
type textarea "supply and install underlay and carpet as per quote: 00042501 dated 5/09"
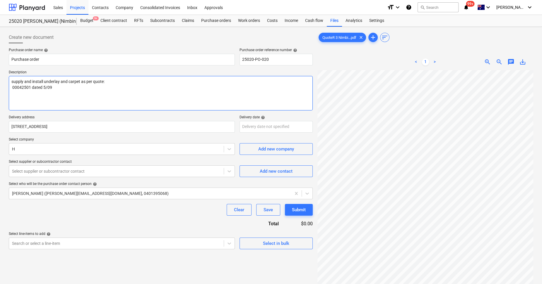
type textarea "x"
type textarea "supply and install underlay and carpet as per quote: 00042501 dated 5/09/"
type textarea "x"
type textarea "supply and install underlay and carpet as per quote: 00042501 dated 5/09/2"
type textarea "x"
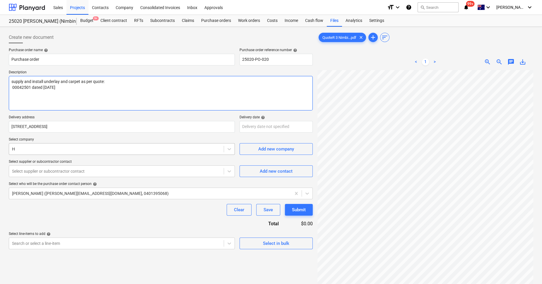
type textarea "supply and install underlay and carpet as per quote: 00042501 dated [DATE]"
type textarea "x"
click at [25, 149] on div at bounding box center [116, 149] width 209 height 6
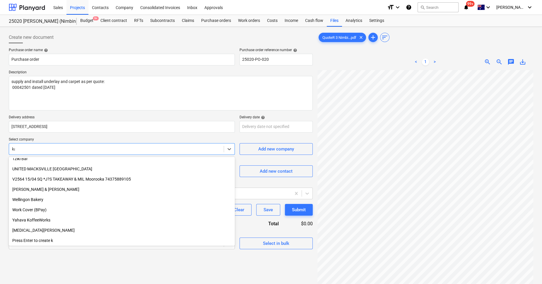
scroll to position [127, 0]
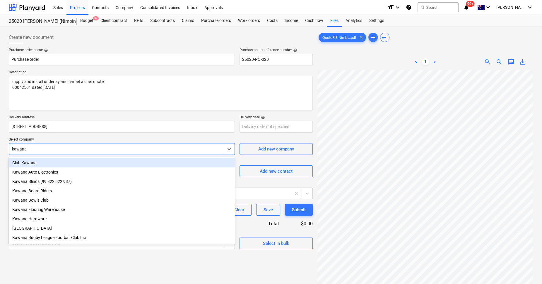
type input "kawana f"
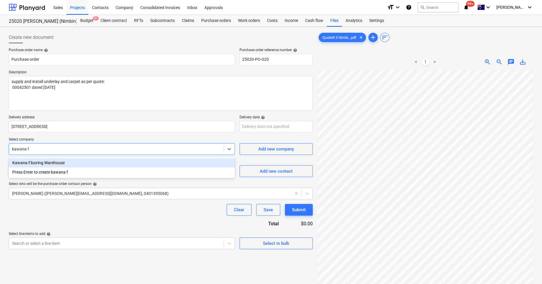
click at [45, 162] on div "Kawana Flooring Warehouse" at bounding box center [122, 162] width 226 height 9
type textarea "x"
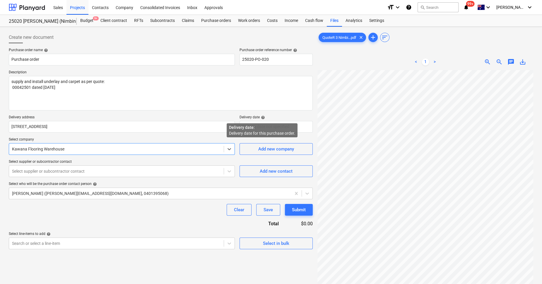
click at [260, 118] on span "help" at bounding box center [262, 118] width 5 height 4
click at [269, 127] on body "Sales Projects Contacts Company Consolidated Invoices Inbox Approvals format_si…" at bounding box center [271, 142] width 542 height 284
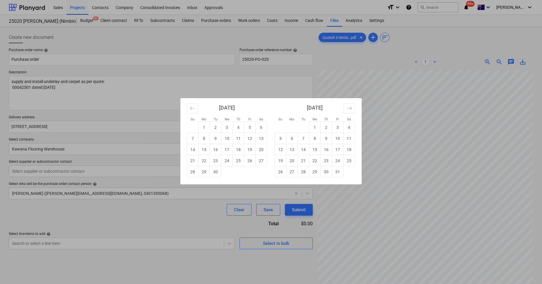
click at [302, 148] on td "14" at bounding box center [303, 149] width 11 height 11
type textarea "x"
type input "[DATE]"
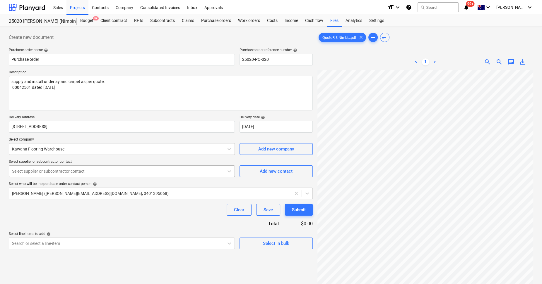
click at [81, 167] on div "Select supplier or subcontractor contact" at bounding box center [116, 171] width 215 height 8
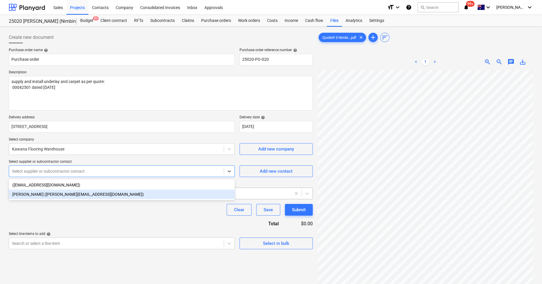
click at [58, 193] on div "[PERSON_NAME] ([PERSON_NAME][EMAIL_ADDRESS][DOMAIN_NAME])" at bounding box center [122, 194] width 226 height 9
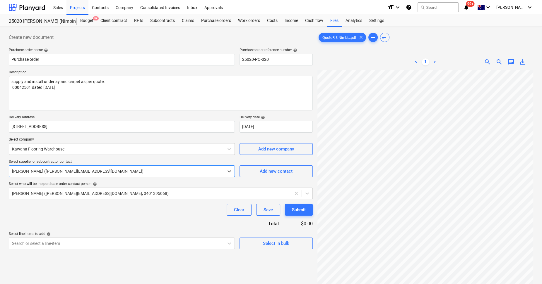
click at [59, 207] on div "Clear Save Submit" at bounding box center [161, 210] width 304 height 12
click at [53, 98] on textarea "supply and install underlay and carpet as per quote: 00042501 dated [DATE]" at bounding box center [161, 93] width 304 height 35
click at [11, 104] on textarea "supply and install underlay and carpet as per quote: 00042501 dated [DATE]" at bounding box center [161, 93] width 304 height 35
type textarea "x"
type textarea "supply and install underlay and carpet as per quote: 00042501 dated [DATE]"
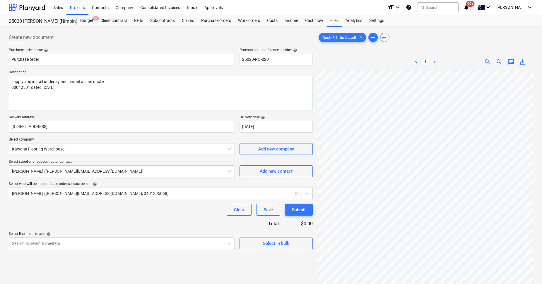
type textarea "x"
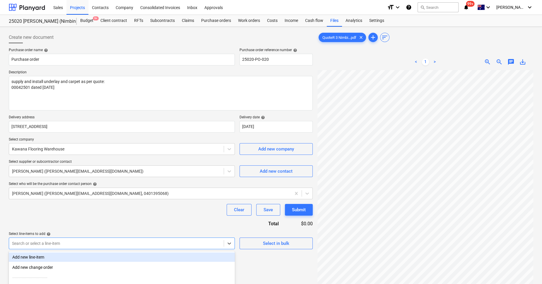
scroll to position [58, 0]
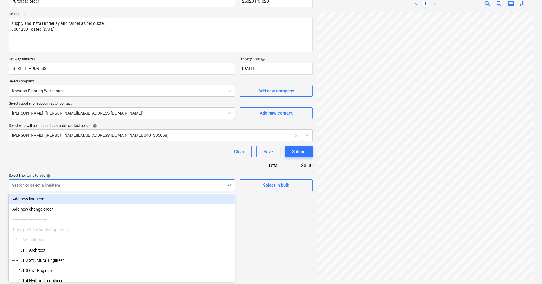
click at [141, 226] on body "Sales Projects Contacts Company Consolidated Invoices Inbox Approvals format_si…" at bounding box center [271, 84] width 542 height 284
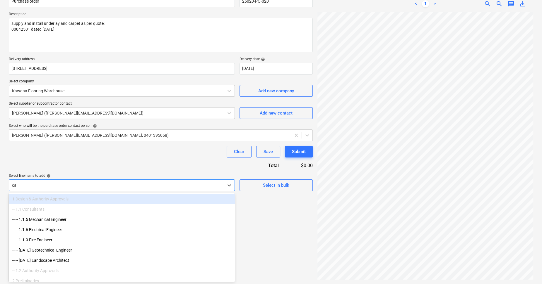
type input "car"
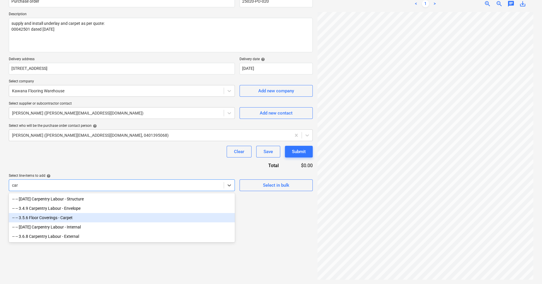
click at [70, 222] on div "-- -- 3.5.6 Floor Coverings - Carpet" at bounding box center [122, 217] width 226 height 9
type textarea "x"
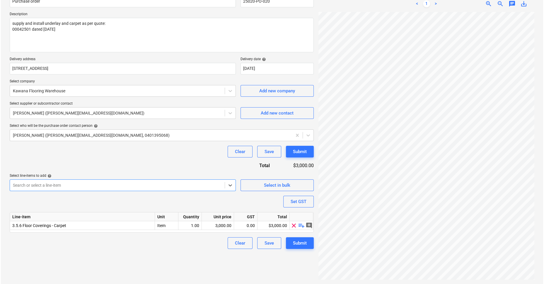
scroll to position [0, 56]
type textarea "x"
click at [231, 225] on div "3,000.00" at bounding box center [217, 226] width 32 height 9
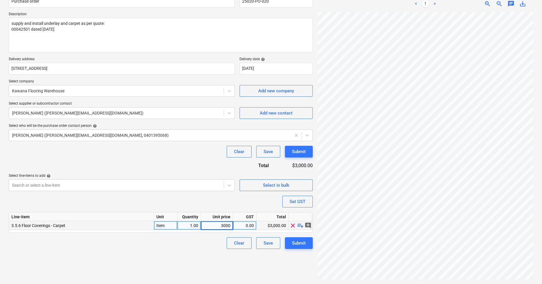
click at [230, 225] on input "3000" at bounding box center [217, 226] width 32 height 8
type input "1258.18"
type textarea "x"
type input "10"
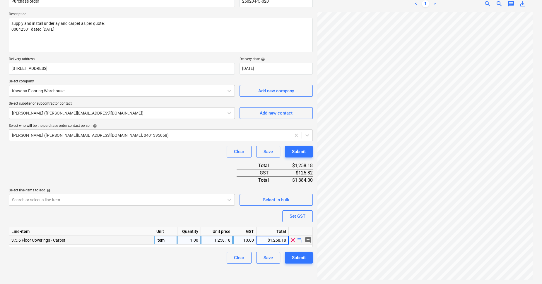
click at [196, 263] on div "Create new document Purchase order name help Purchase order Purchase order refe…" at bounding box center [160, 126] width 308 height 311
click at [307, 253] on button "Submit" at bounding box center [299, 258] width 28 height 12
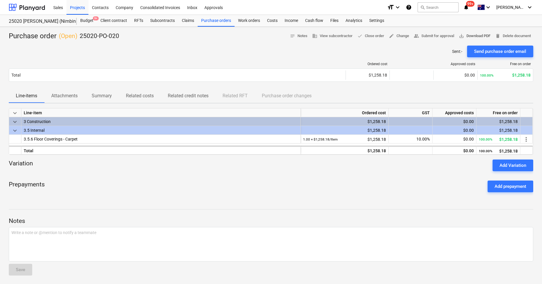
click at [480, 37] on span "save_alt Download PDF" at bounding box center [475, 36] width 32 height 7
click at [211, 19] on div "Purchase orders" at bounding box center [216, 21] width 37 height 12
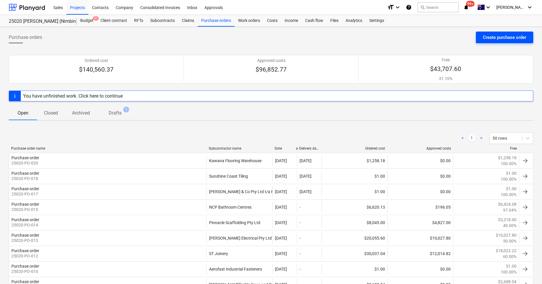
click at [491, 38] on div "Create purchase order" at bounding box center [504, 38] width 43 height 8
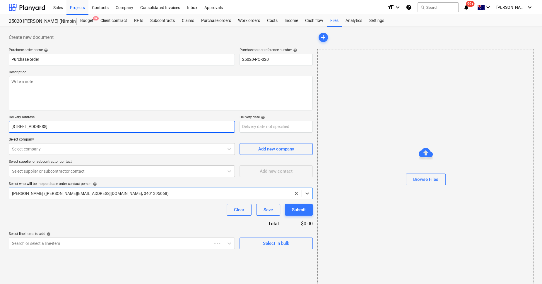
type textarea "x"
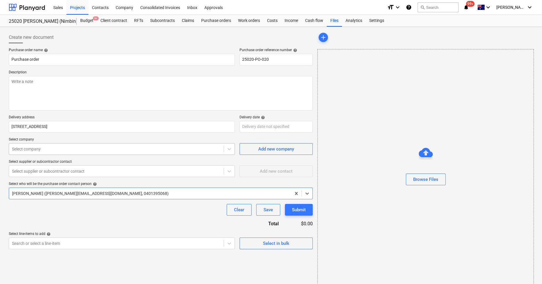
click at [35, 147] on div at bounding box center [116, 149] width 209 height 6
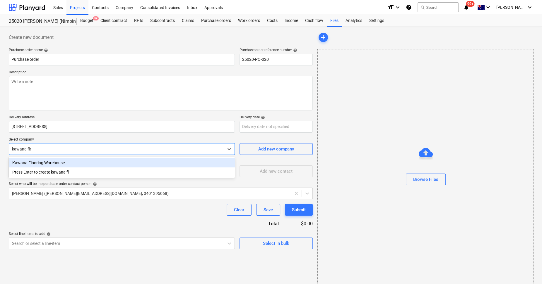
type input "kawana floo"
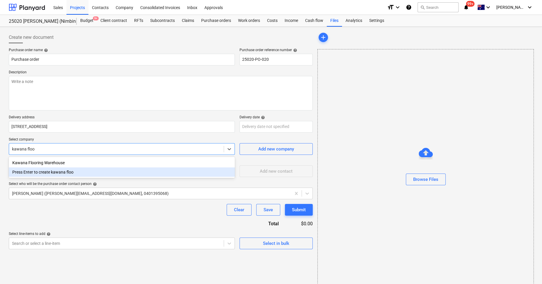
click at [47, 171] on div "Press Enter to create kawana floo" at bounding box center [122, 172] width 226 height 9
type textarea "x"
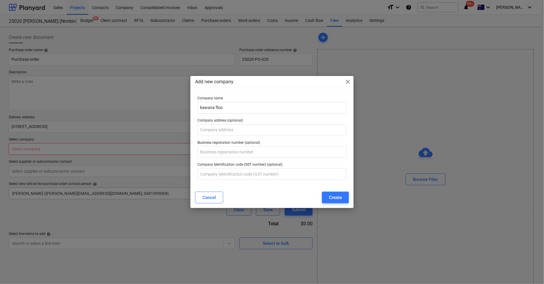
click at [207, 195] on div "Cancel" at bounding box center [208, 198] width 13 height 8
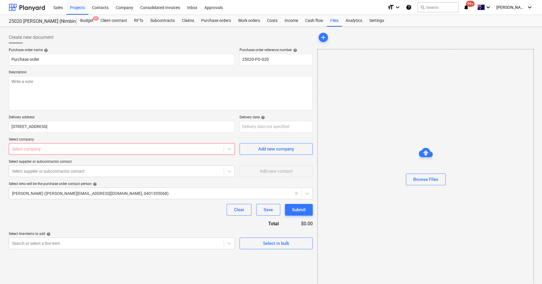
click at [30, 148] on div at bounding box center [116, 149] width 209 height 6
click at [28, 149] on div at bounding box center [116, 149] width 209 height 6
click at [29, 154] on div "Select company" at bounding box center [122, 149] width 226 height 12
click at [35, 143] on div "Select company" at bounding box center [122, 149] width 226 height 12
click at [33, 148] on div at bounding box center [116, 149] width 209 height 6
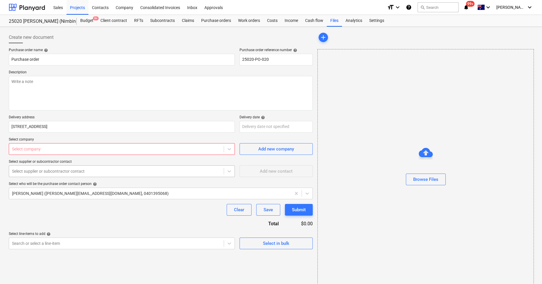
click at [23, 176] on div "Select supplier or subcontractor contact" at bounding box center [122, 172] width 226 height 12
type textarea "x"
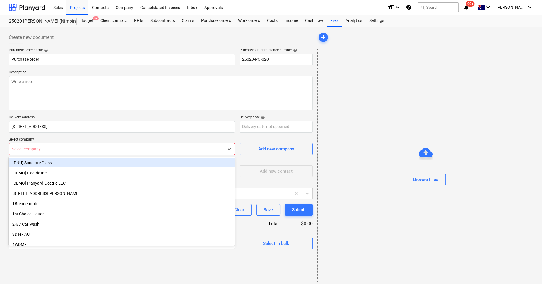
click at [40, 146] on div at bounding box center [116, 149] width 209 height 6
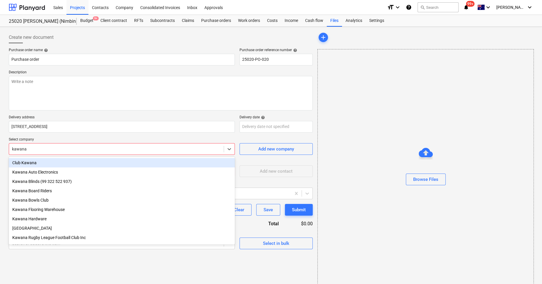
type input "kawana f"
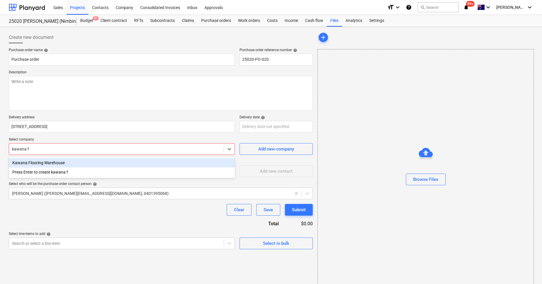
click at [32, 166] on div "Kawana Flooring Warehouse" at bounding box center [122, 162] width 226 height 9
type textarea "x"
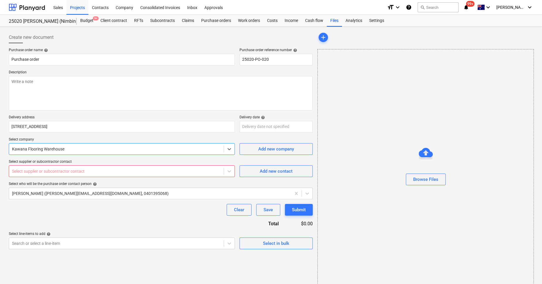
click at [35, 168] on div "Select supplier or subcontractor contact" at bounding box center [116, 171] width 215 height 8
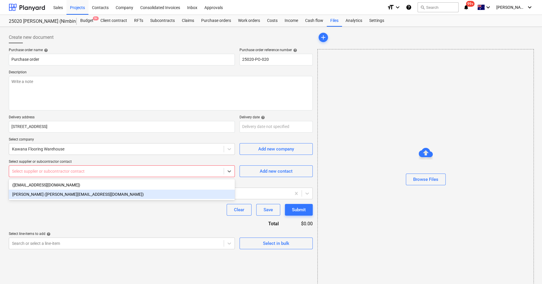
click at [42, 193] on div "[PERSON_NAME] ([PERSON_NAME][EMAIL_ADDRESS][DOMAIN_NAME])" at bounding box center [122, 194] width 226 height 9
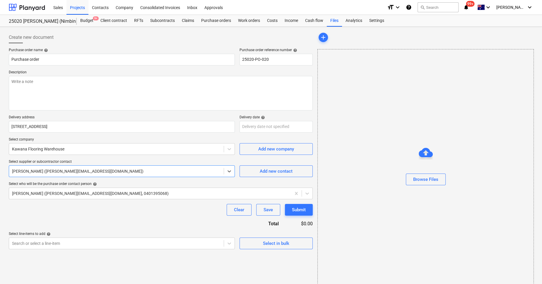
click at [77, 209] on div "Clear Save Submit" at bounding box center [161, 210] width 304 height 12
click at [287, 131] on body "Sales Projects Contacts Company Consolidated Invoices Inbox Approvals format_si…" at bounding box center [271, 142] width 542 height 284
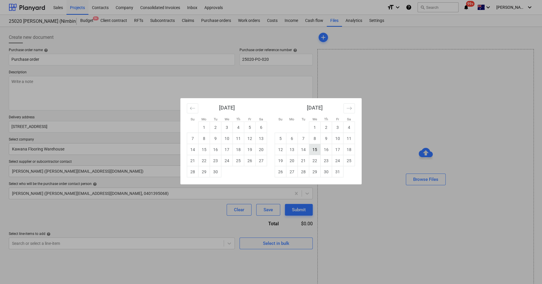
click at [313, 150] on td "15" at bounding box center [314, 149] width 11 height 11
type textarea "x"
type input "[DATE]"
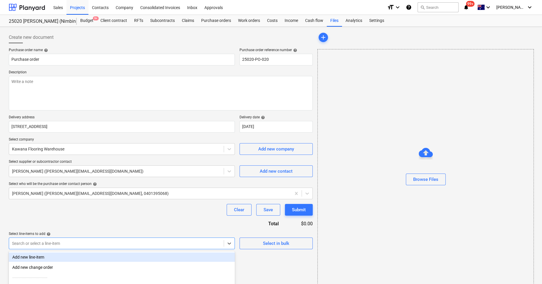
scroll to position [56, 0]
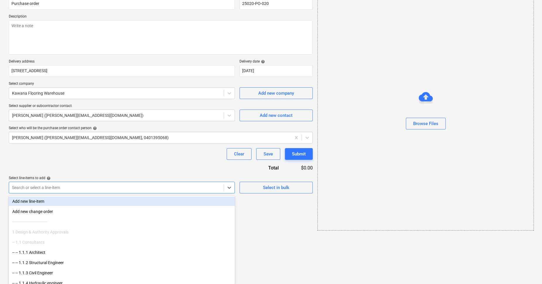
click at [195, 229] on body "Sales Projects Contacts Company Consolidated Invoices Inbox Approvals format_si…" at bounding box center [271, 86] width 542 height 284
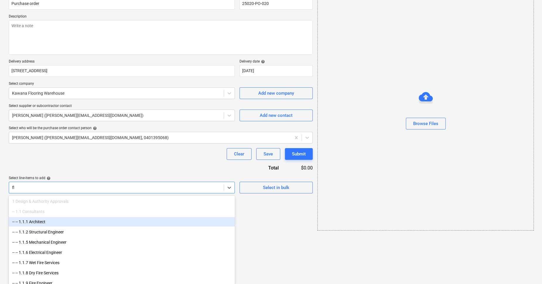
scroll to position [6, 0]
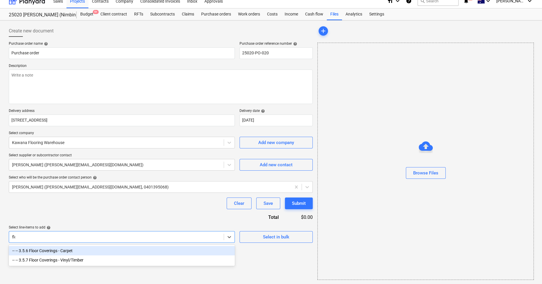
type input "floo"
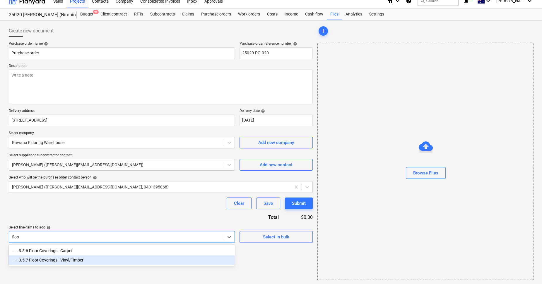
click at [53, 262] on div "-- -- 3.5.7 Floor Coverings - Vinyl/Timber" at bounding box center [122, 260] width 226 height 9
type textarea "x"
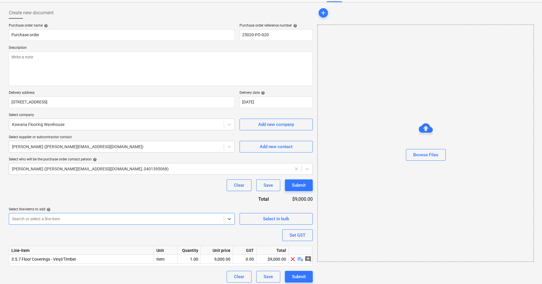
scroll to position [27, 0]
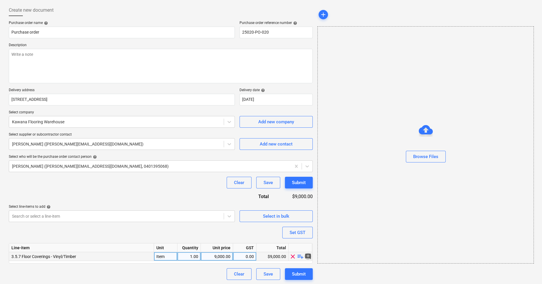
click at [308, 255] on span "add_comment" at bounding box center [307, 256] width 7 height 7
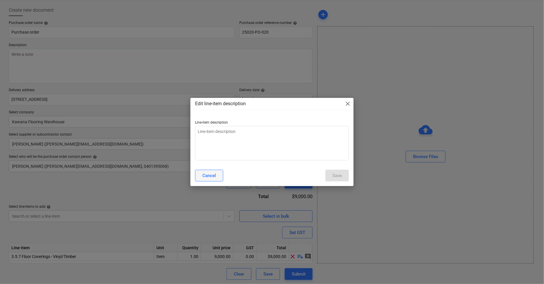
click at [212, 177] on div "Cancel" at bounding box center [208, 176] width 13 height 8
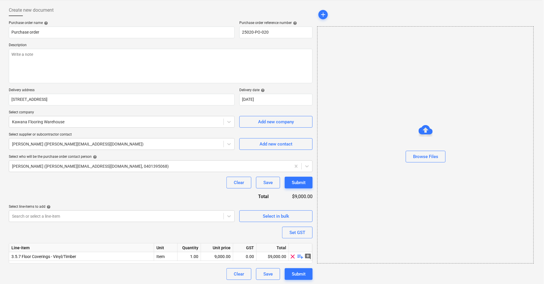
type textarea "x"
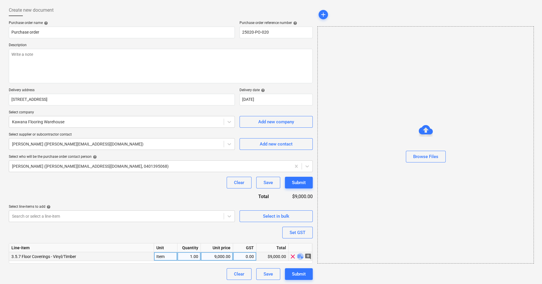
click at [300, 258] on span "playlist_add" at bounding box center [300, 256] width 7 height 7
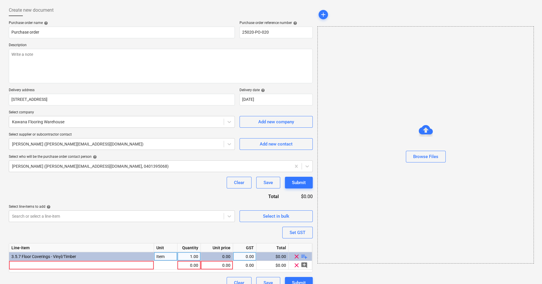
click at [217, 258] on div "0.00" at bounding box center [216, 257] width 27 height 9
click at [124, 264] on div at bounding box center [81, 265] width 145 height 9
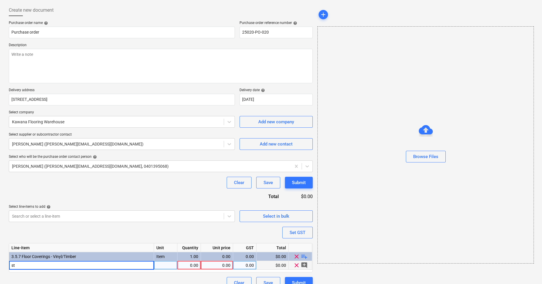
type input "s"
type input "Engineered timber to stairs"
click at [172, 269] on div at bounding box center [165, 265] width 23 height 9
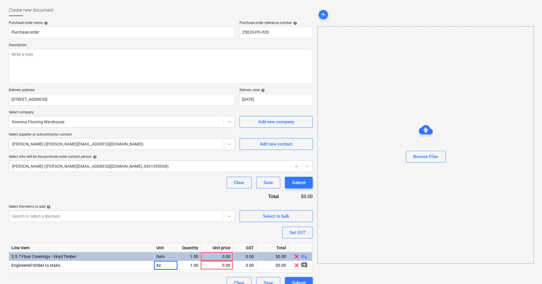
type input "item"
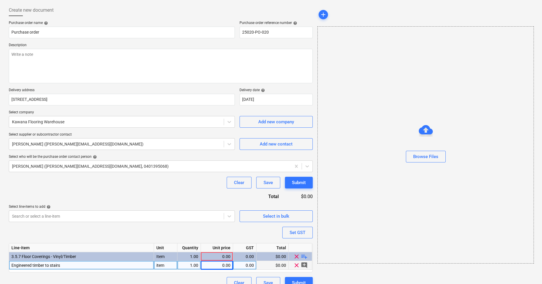
click at [217, 266] on div "0.00" at bounding box center [216, 265] width 27 height 9
type input "5280"
click at [226, 265] on div "5,280.00" at bounding box center [216, 265] width 27 height 9
type input "4752"
type input "10"
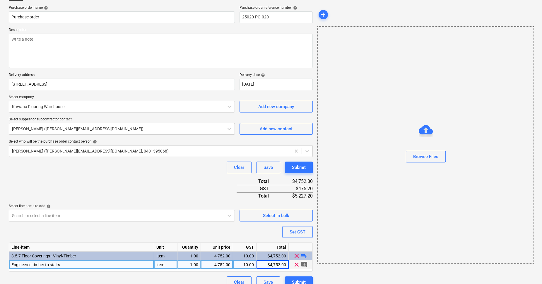
scroll to position [51, 0]
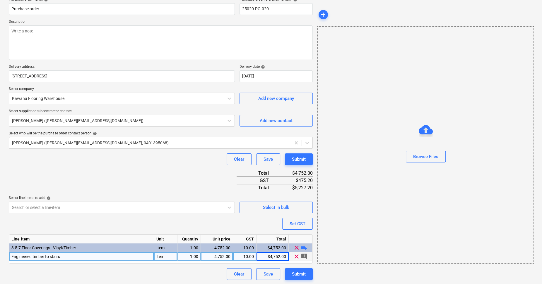
click at [280, 256] on div "$4,752.00" at bounding box center [272, 257] width 32 height 9
type input "5280"
click at [282, 256] on div "$4,752.00" at bounding box center [272, 257] width 32 height 9
click at [185, 271] on div "Clear Save Submit" at bounding box center [161, 275] width 304 height 12
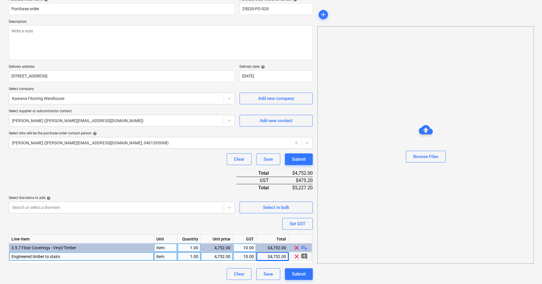
click at [304, 247] on span "playlist_add" at bounding box center [304, 247] width 7 height 7
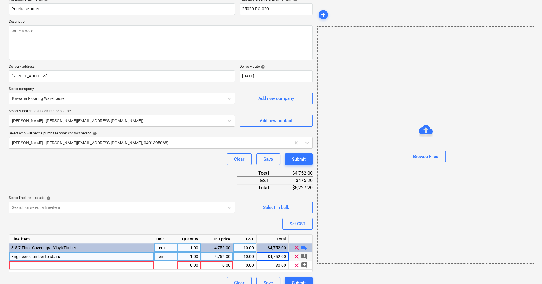
click at [220, 247] on div "4,752.00" at bounding box center [216, 248] width 27 height 9
click at [169, 248] on div "Item" at bounding box center [165, 248] width 23 height 9
click at [190, 250] on div "1.00" at bounding box center [189, 248] width 18 height 9
click at [211, 245] on div "4,752.00" at bounding box center [216, 248] width 27 height 9
click at [227, 247] on div "4,752.00" at bounding box center [216, 248] width 27 height 9
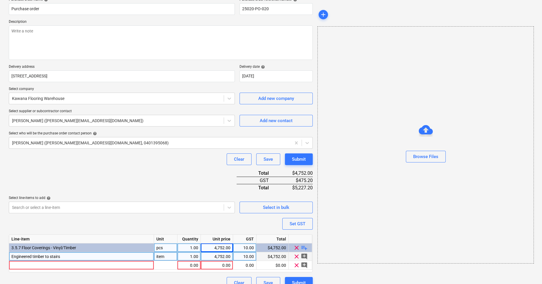
click at [260, 250] on div "$4,752.00" at bounding box center [272, 248] width 32 height 9
click at [253, 248] on div "10.00" at bounding box center [244, 248] width 23 height 9
click at [265, 243] on div "Total" at bounding box center [272, 239] width 32 height 9
click at [274, 245] on div "$4,752.00" at bounding box center [272, 248] width 32 height 9
click at [298, 248] on span "clear" at bounding box center [296, 247] width 7 height 7
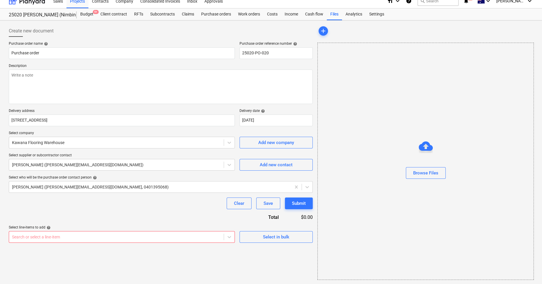
scroll to position [56, 0]
click at [116, 240] on body "Sales Projects Contacts Company Consolidated Invoices Inbox Approvals format_si…" at bounding box center [271, 135] width 542 height 284
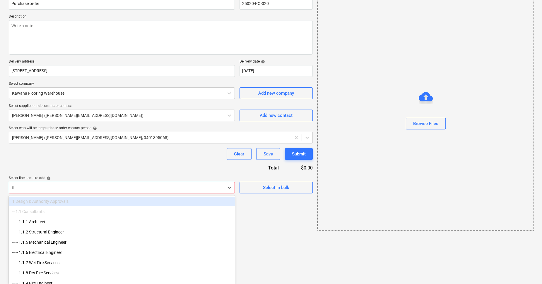
scroll to position [6, 0]
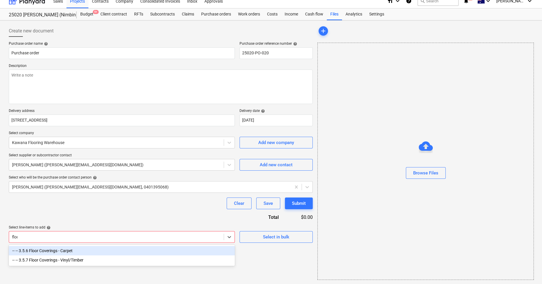
type input "floor"
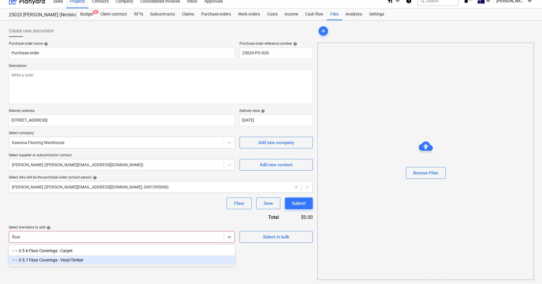
click at [66, 261] on div "-- -- 3.5.7 Floor Coverings - Vinyl/Timber" at bounding box center [122, 260] width 226 height 9
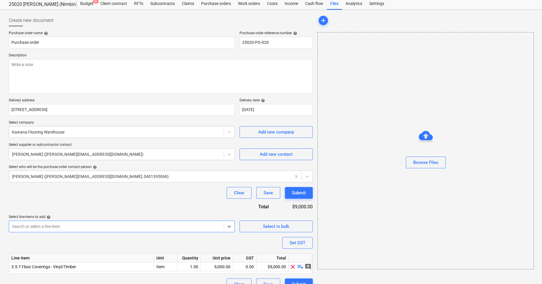
scroll to position [27, 0]
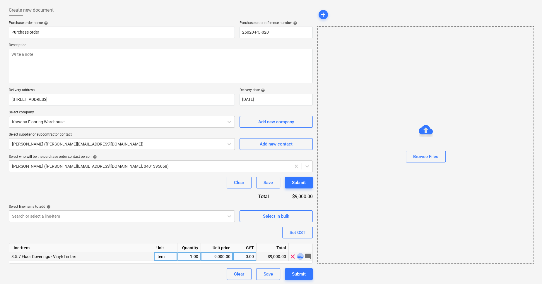
click at [300, 256] on span "playlist_add" at bounding box center [300, 256] width 7 height 7
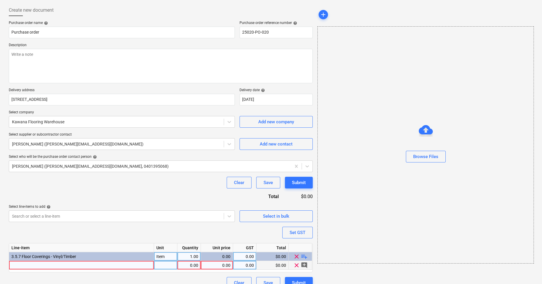
click at [304, 265] on span "add_comment" at bounding box center [304, 265] width 7 height 7
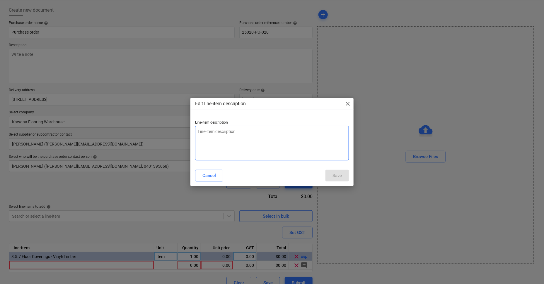
click at [243, 128] on textarea at bounding box center [272, 143] width 154 height 35
type textarea "e"
drag, startPoint x: 277, startPoint y: 130, endPoint x: 269, endPoint y: 130, distance: 7.6
click at [269, 130] on textarea "Engineered Timber flooring inclusive of fl" at bounding box center [272, 143] width 154 height 35
type textarea "Engineered Timber flooring inclusive of all prep works"
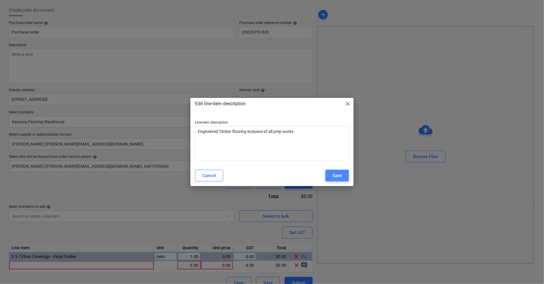
click at [335, 173] on div "Save" at bounding box center [336, 176] width 9 height 8
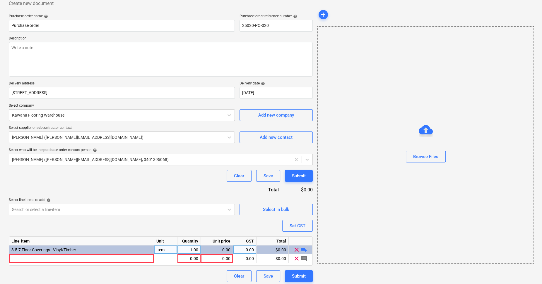
scroll to position [36, 0]
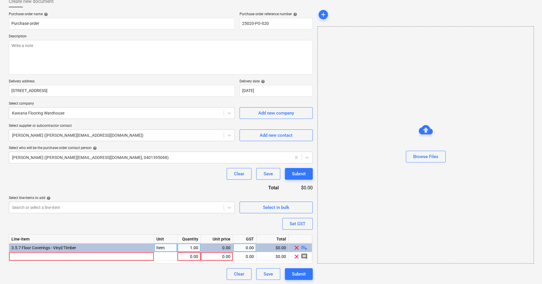
click at [76, 261] on div "Line-item Unit Quantity Unit price GST Total 3.5.7 Floor Coverings - Vinyl/Timb…" at bounding box center [161, 249] width 304 height 29
click at [123, 248] on div "3.5.7 Floor Coverings - Vinyl/Timber" at bounding box center [81, 248] width 145 height 9
click at [129, 228] on div "Purchase order name help Purchase order Purchase order reference number help 25…" at bounding box center [161, 146] width 304 height 268
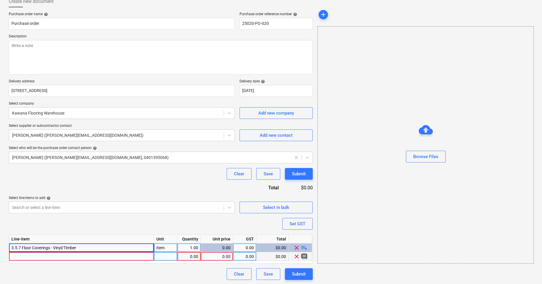
click at [302, 254] on span "comment" at bounding box center [304, 256] width 7 height 7
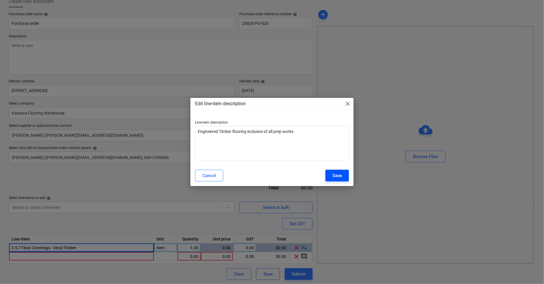
click at [337, 177] on div "Save" at bounding box center [336, 176] width 9 height 8
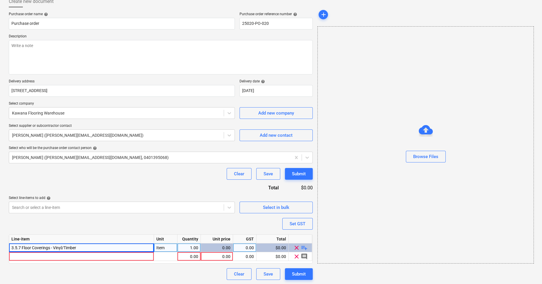
click at [160, 214] on div "Purchase order name help Purchase order Purchase order reference number help 25…" at bounding box center [161, 146] width 304 height 268
click at [73, 205] on body "Sales Projects Contacts Company Consolidated Invoices Inbox Approvals format_si…" at bounding box center [271, 106] width 542 height 284
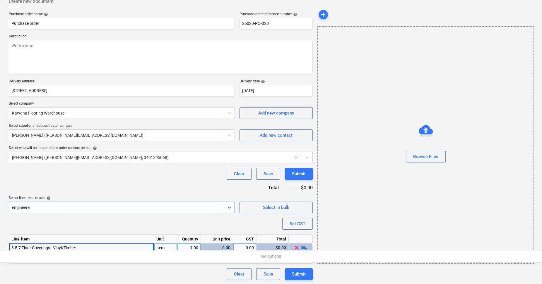
type input "engineered"
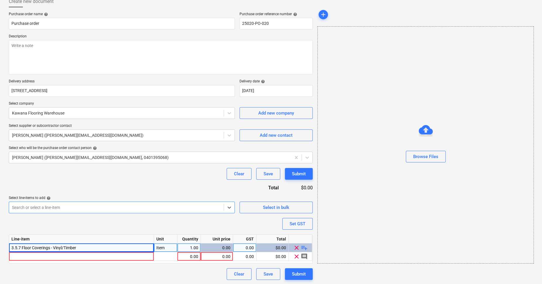
click at [71, 251] on div "3.5.7 Floor Coverings - Vinyl/Timber" at bounding box center [81, 248] width 145 height 9
click at [190, 256] on div "0.00" at bounding box center [189, 257] width 18 height 9
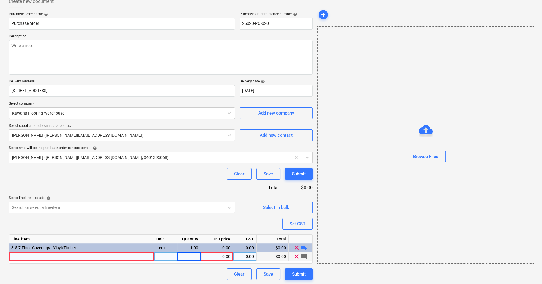
type input "1"
click at [217, 258] on div "0.00" at bounding box center [216, 257] width 27 height 9
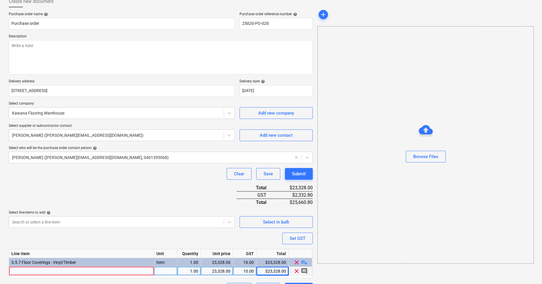
click at [176, 270] on div at bounding box center [165, 271] width 23 height 9
click at [148, 196] on div "Purchase order name help Purchase order Purchase order reference number help 25…" at bounding box center [161, 153] width 304 height 283
click at [225, 269] on div "23,328.00" at bounding box center [216, 271] width 27 height 9
click at [231, 270] on div "23,563.00" at bounding box center [217, 271] width 32 height 9
click at [230, 273] on div "23,563.63" at bounding box center [216, 271] width 27 height 9
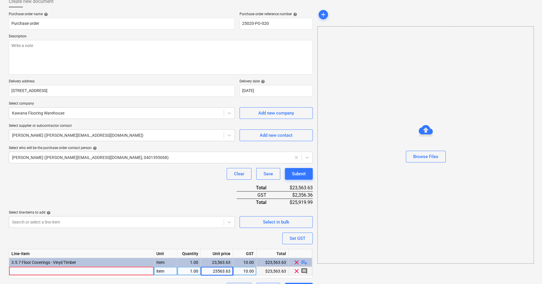
click at [230, 270] on input "23563.63" at bounding box center [217, 271] width 32 height 8
click at [99, 249] on div "Purchase order name help Purchase order Purchase order reference number help 25…" at bounding box center [161, 153] width 304 height 283
drag, startPoint x: 99, startPoint y: 249, endPoint x: 127, endPoint y: 237, distance: 30.2
click at [51, 246] on div "Purchase order name help Purchase order Purchase order reference number help 25…" at bounding box center [161, 153] width 304 height 283
click at [306, 261] on span "playlist_add" at bounding box center [304, 262] width 7 height 7
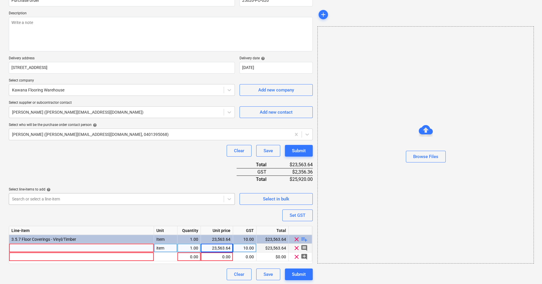
scroll to position [59, 0]
click at [169, 254] on div at bounding box center [165, 257] width 23 height 9
click at [216, 255] on div "0.00" at bounding box center [216, 257] width 27 height 9
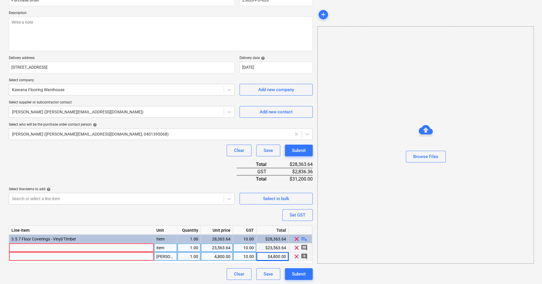
click at [303, 255] on span "add_comment" at bounding box center [304, 256] width 7 height 7
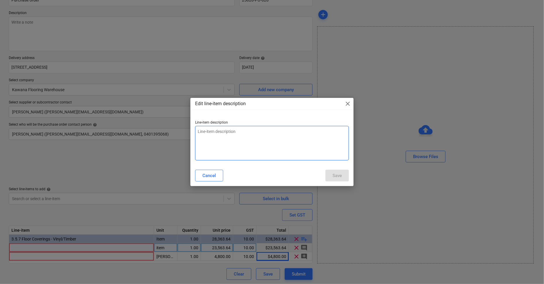
click at [212, 135] on textarea at bounding box center [272, 143] width 154 height 35
click at [341, 178] on div "Save" at bounding box center [336, 176] width 9 height 8
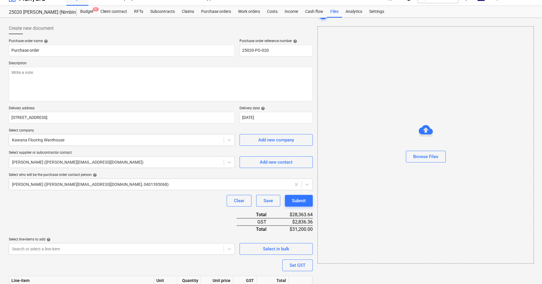
scroll to position [0, 0]
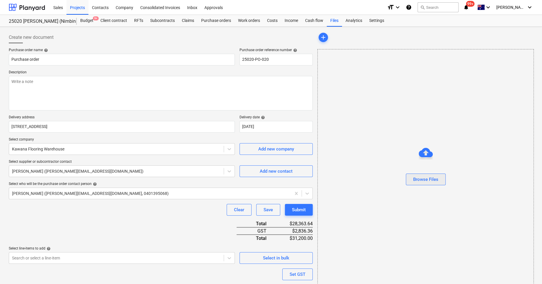
click at [417, 178] on div "Browse Files" at bounding box center [425, 180] width 25 height 8
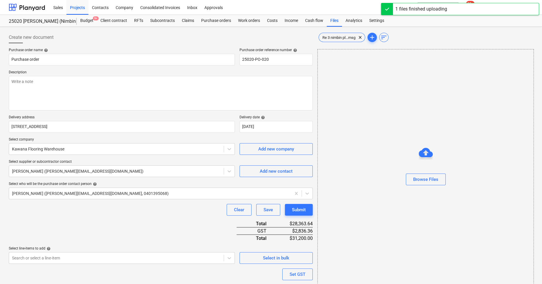
click at [381, 148] on div "Browse Files" at bounding box center [426, 168] width 216 height 44
click at [373, 122] on div "Browse Files" at bounding box center [425, 168] width 216 height 238
click at [94, 77] on textarea at bounding box center [161, 93] width 304 height 35
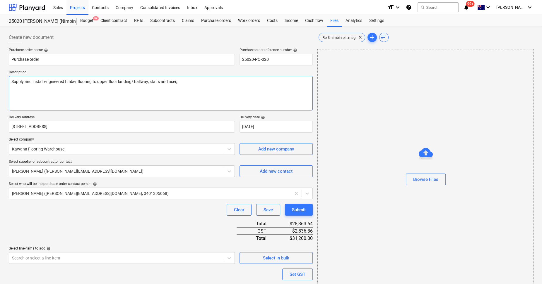
click at [193, 85] on textarea "Supply and install engineered timber flooring to upper floor landing/ hallway, …" at bounding box center [161, 93] width 304 height 35
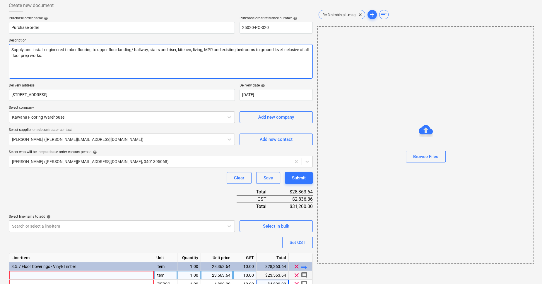
scroll to position [59, 0]
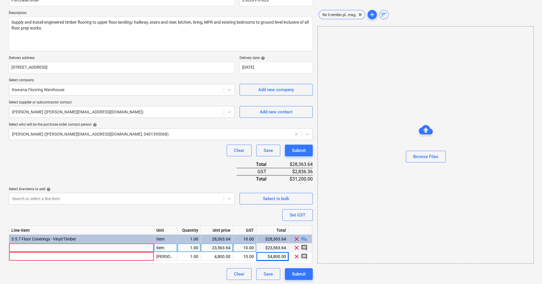
click at [47, 248] on div at bounding box center [81, 248] width 145 height 9
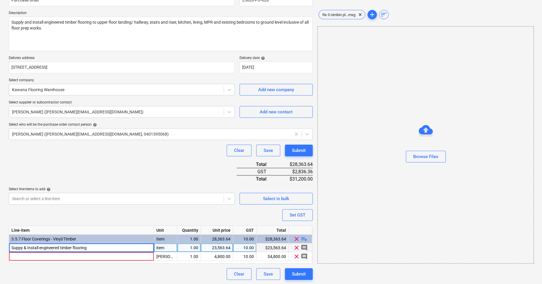
drag, startPoint x: 40, startPoint y: 246, endPoint x: 9, endPoint y: 249, distance: 31.1
click at [9, 249] on input "Suppy & Install engineered timber flooring" at bounding box center [81, 248] width 145 height 8
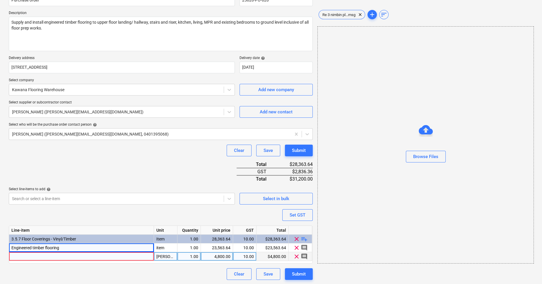
click at [16, 256] on div at bounding box center [81, 257] width 145 height 9
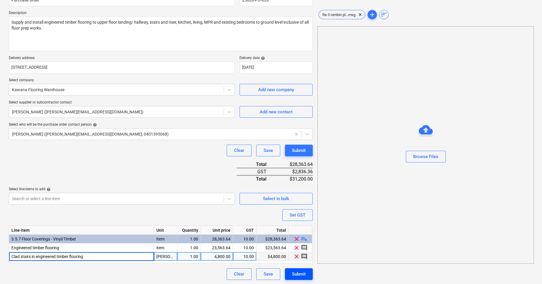
click at [306, 271] on button "Submit" at bounding box center [299, 275] width 28 height 12
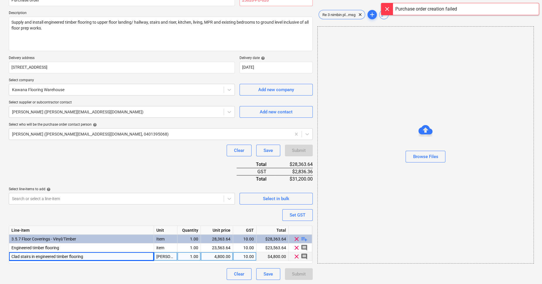
click at [171, 175] on div "Purchase order name help Purchase order Purchase order reference number help 25…" at bounding box center [161, 135] width 304 height 292
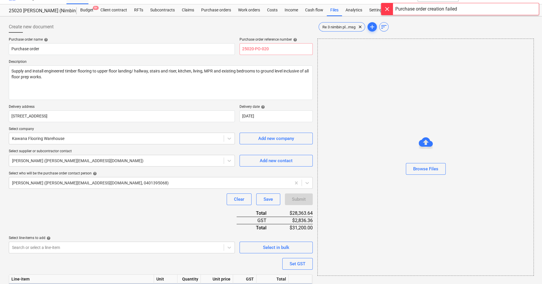
scroll to position [0, 0]
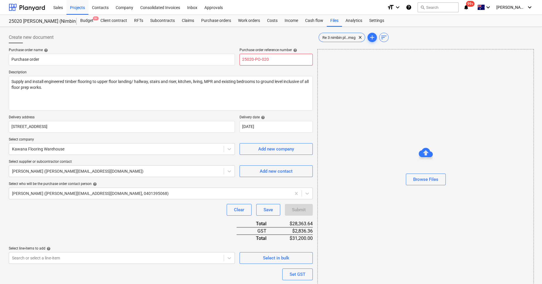
click at [278, 61] on input "25020-PO-020" at bounding box center [275, 60] width 73 height 12
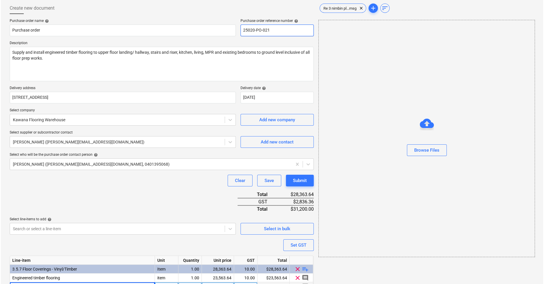
scroll to position [59, 0]
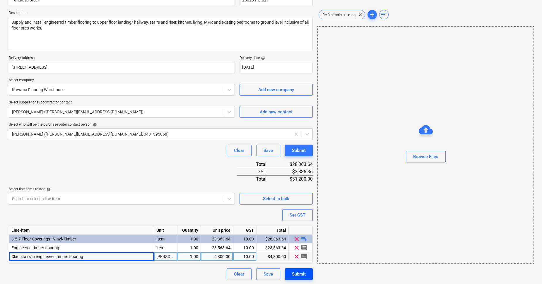
click at [297, 273] on div "Submit" at bounding box center [299, 275] width 14 height 8
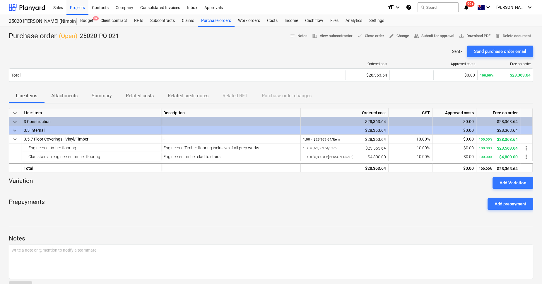
click at [473, 38] on span "save_alt Download PDF" at bounding box center [475, 36] width 32 height 7
